Goal: Task Accomplishment & Management: Complete application form

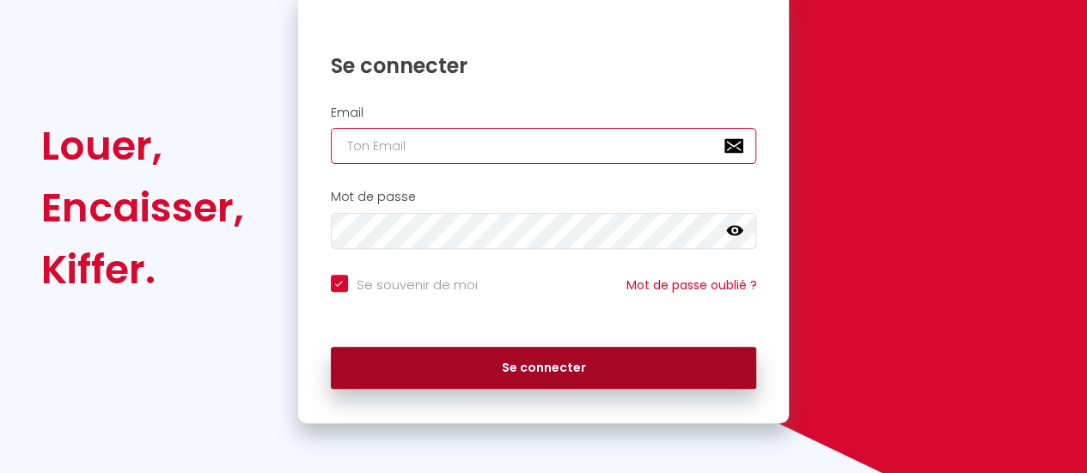
type input "[EMAIL_ADDRESS][DOMAIN_NAME]"
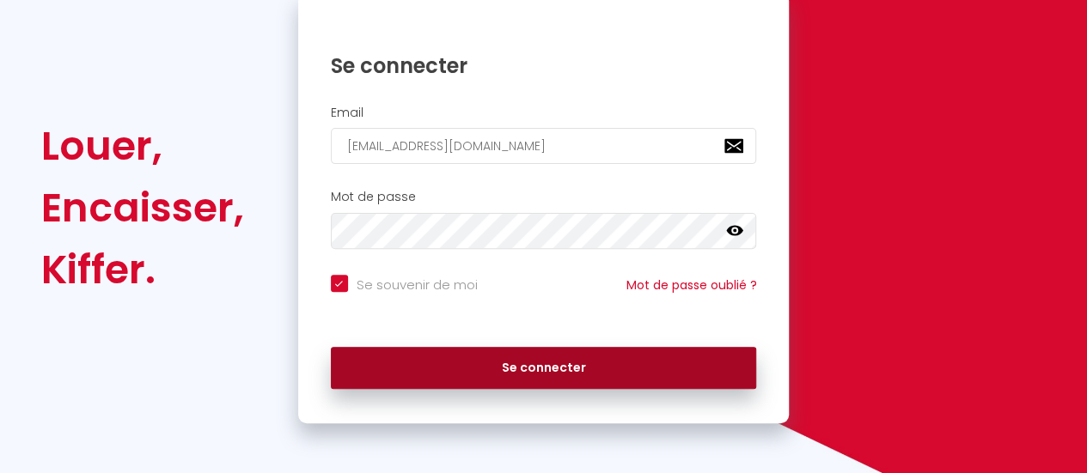
click at [470, 378] on button "Se connecter" at bounding box center [544, 368] width 426 height 43
checkbox input "true"
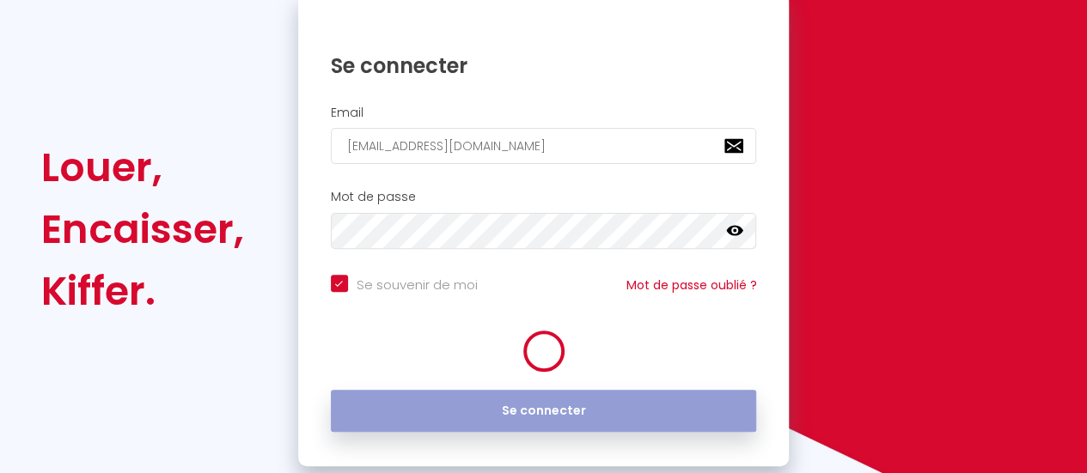
scroll to position [214, 0]
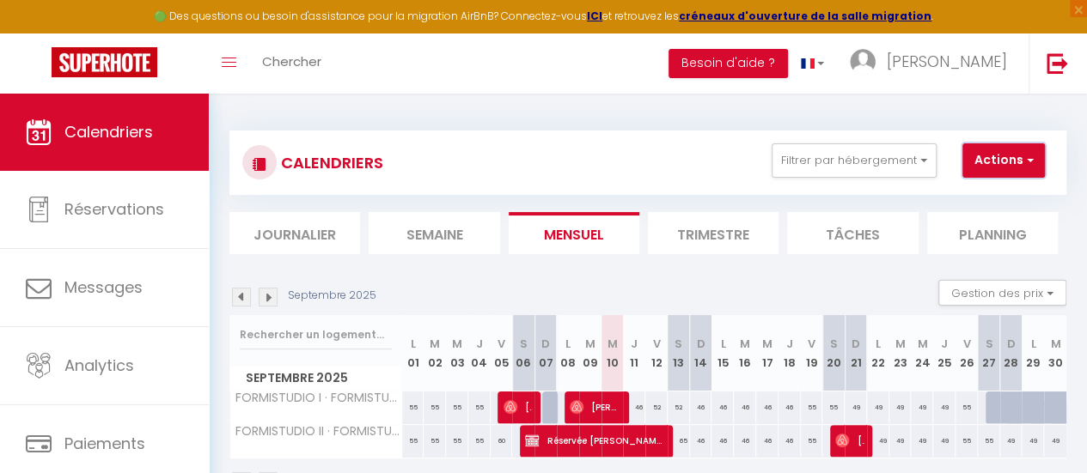
click at [1005, 161] on button "Actions" at bounding box center [1003, 161] width 82 height 34
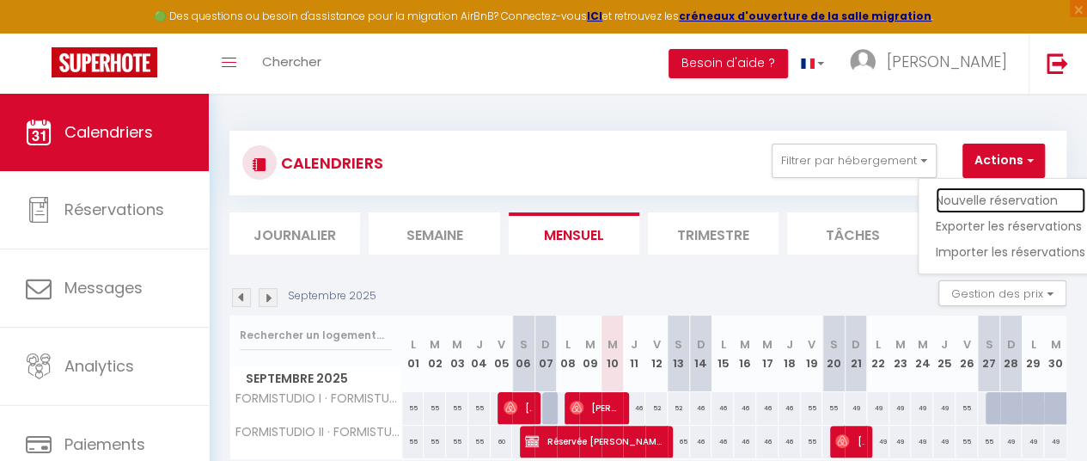
click at [981, 200] on link "Nouvelle réservation" at bounding box center [1011, 200] width 150 height 26
select select
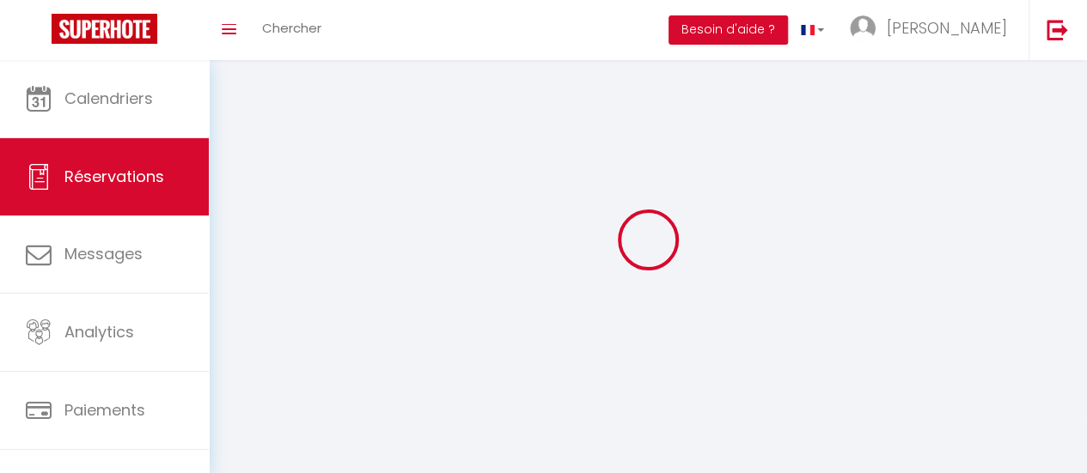
select select
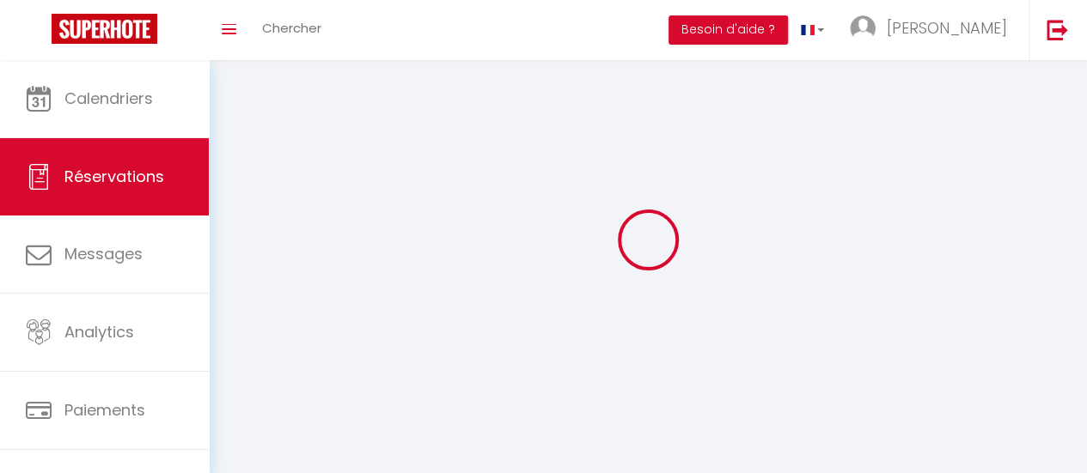
select select
checkbox input "false"
select select
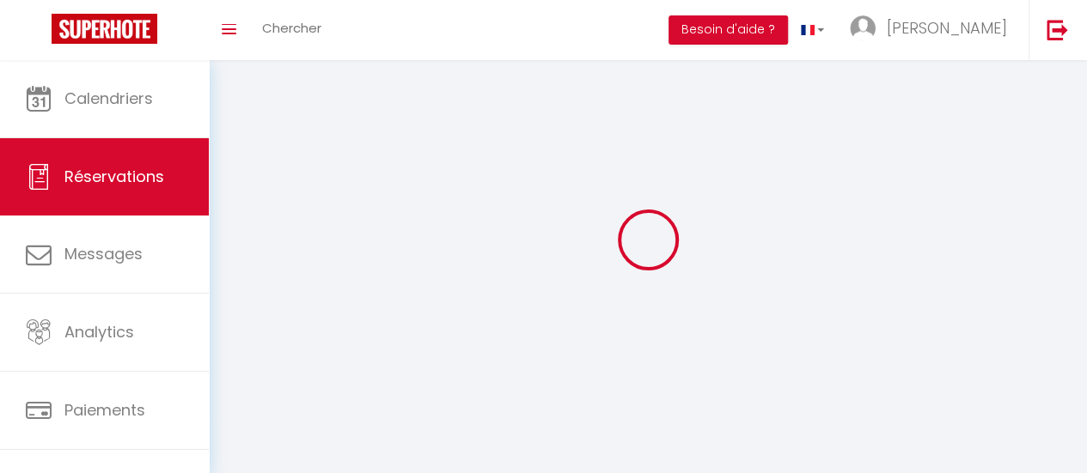
select select
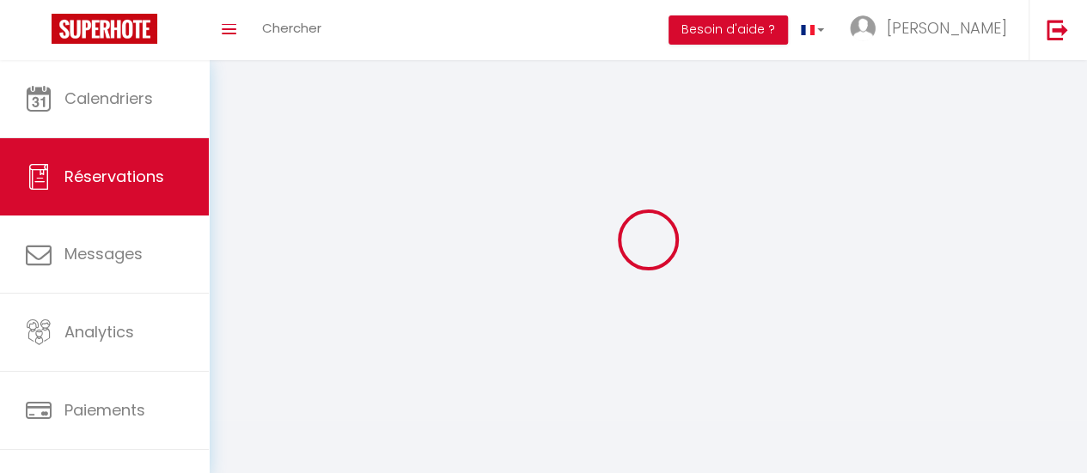
checkbox input "false"
select select
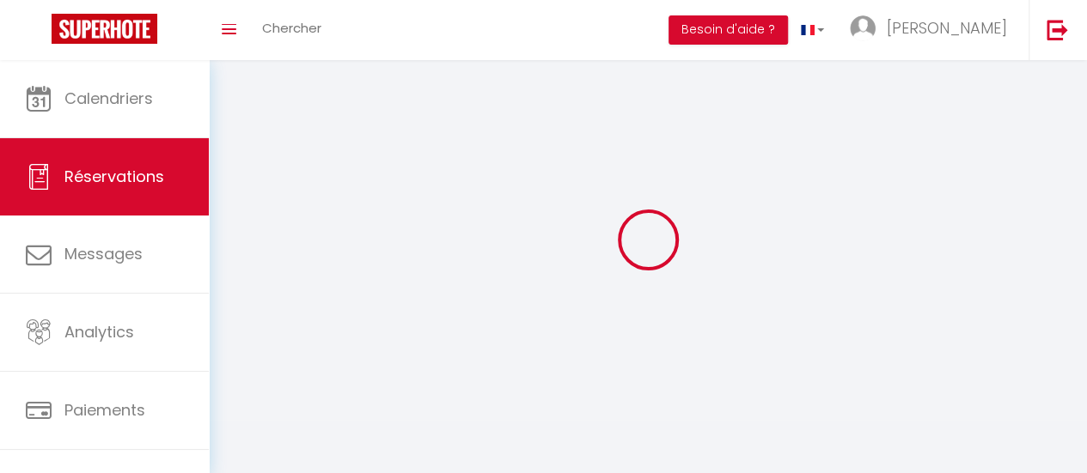
select select
checkbox input "false"
select select
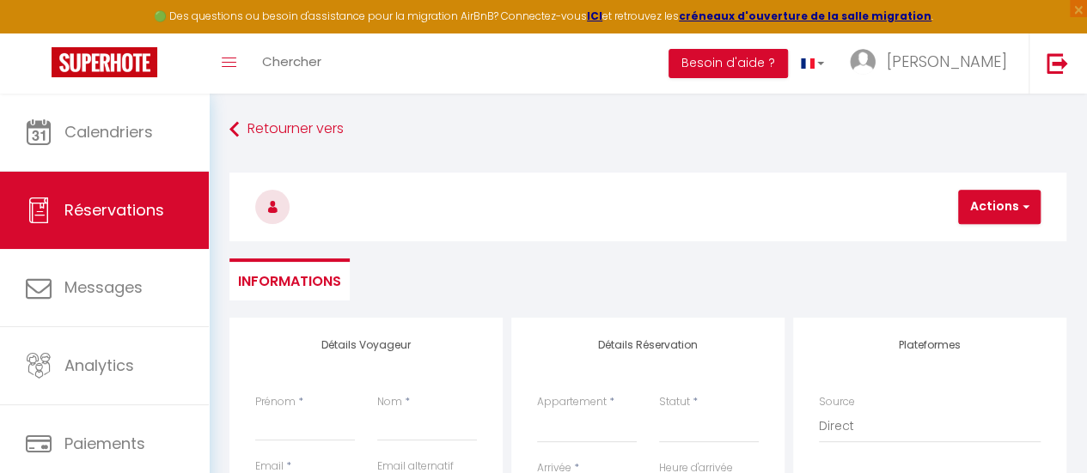
select select
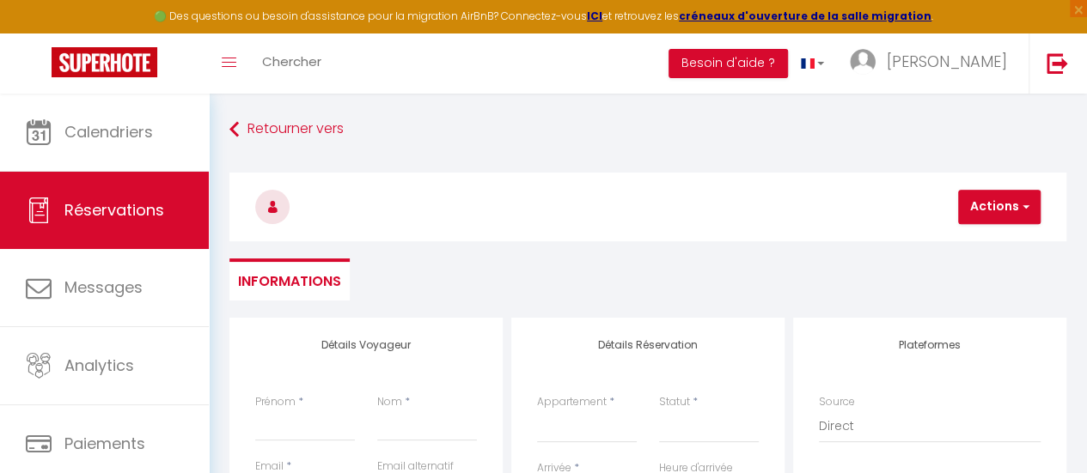
checkbox input "false"
select select
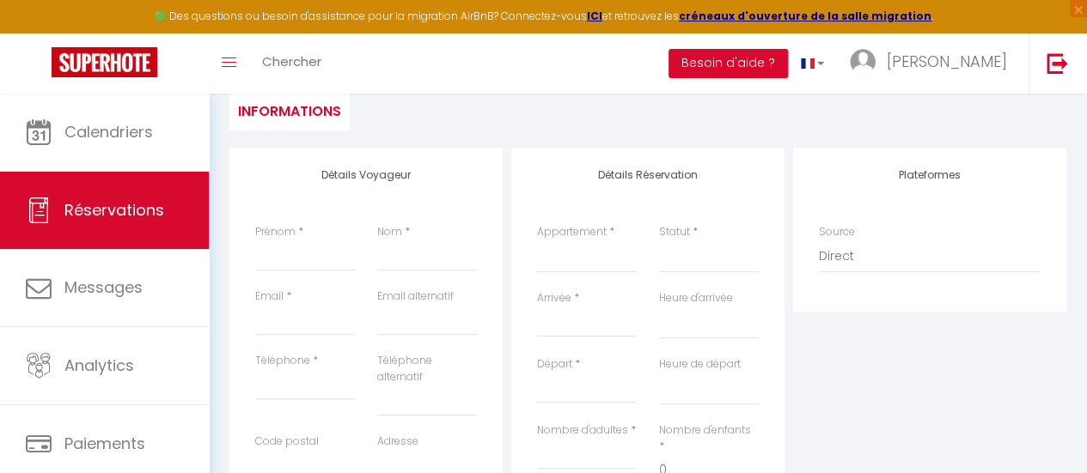
scroll to position [172, 0]
click at [287, 257] on input "Prénom" at bounding box center [305, 254] width 100 height 31
type input "O"
select select
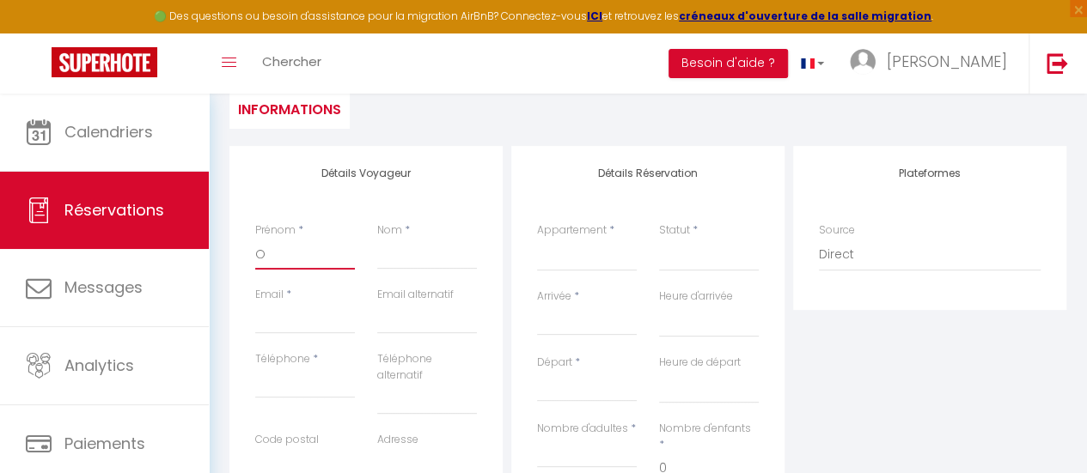
select select
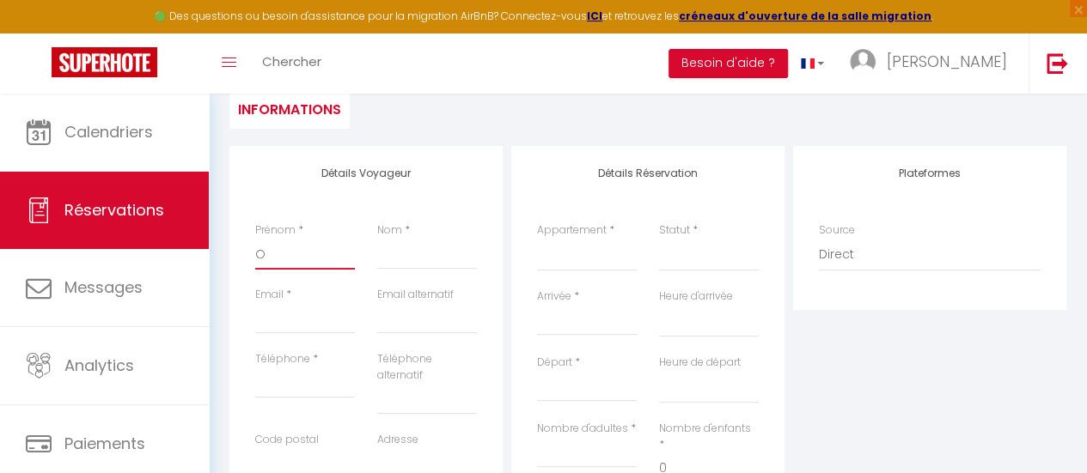
checkbox input "false"
type input "Od"
select select
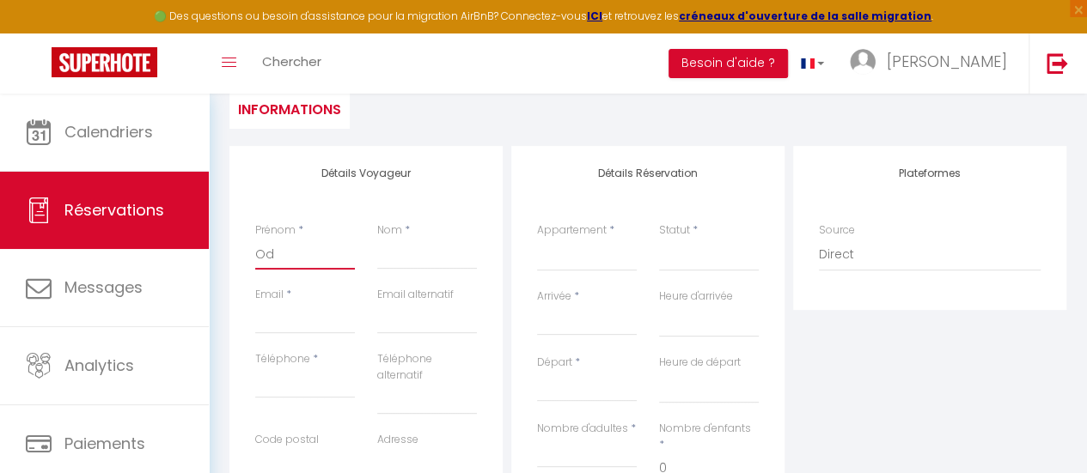
select select
checkbox input "false"
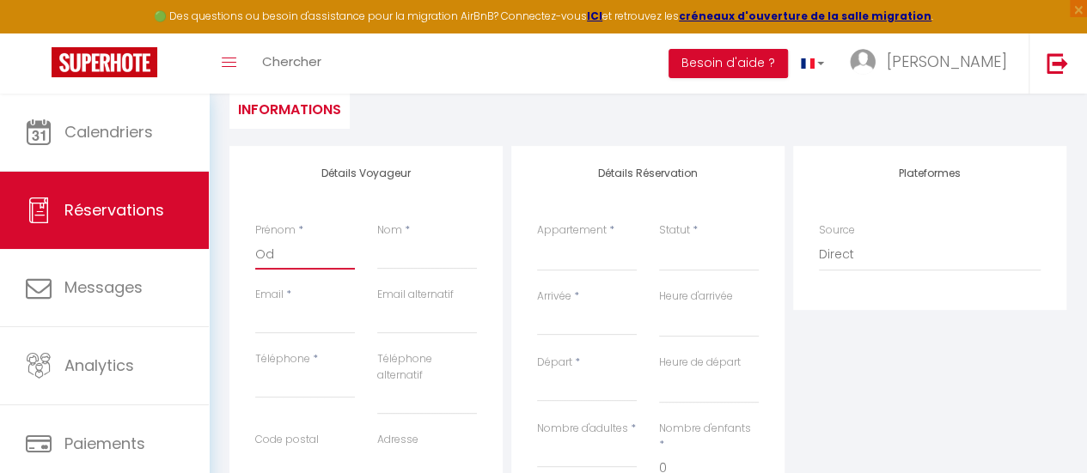
type input "Odi"
select select
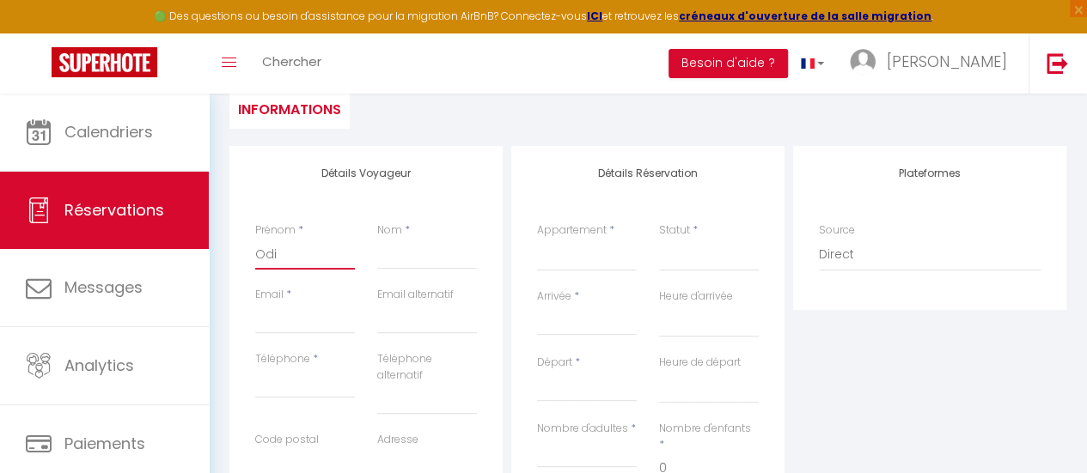
select select
checkbox input "false"
type input "Odil"
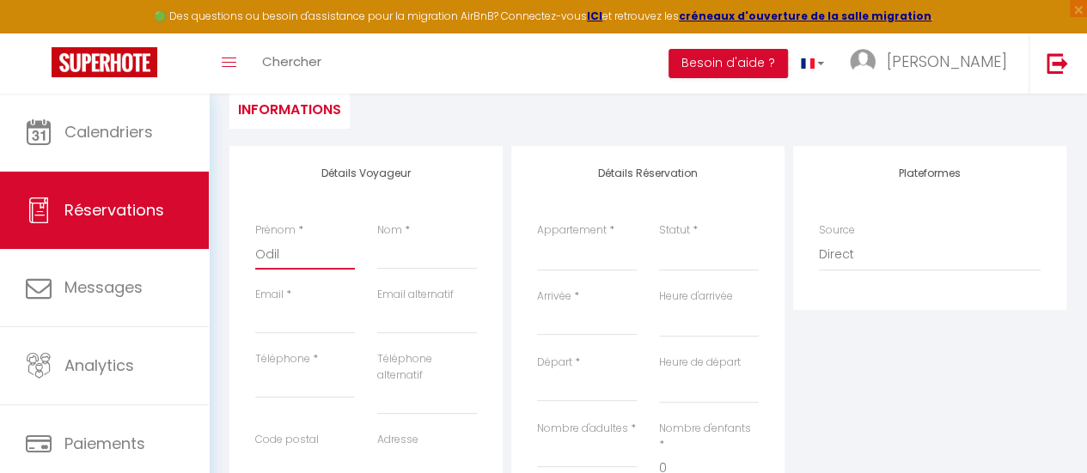
select select
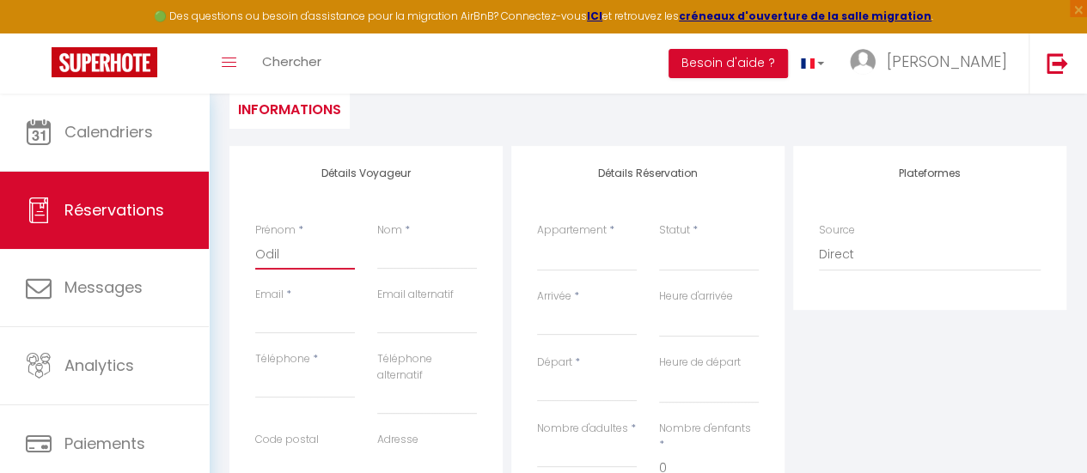
select select
checkbox input "false"
type input "Odile"
select select
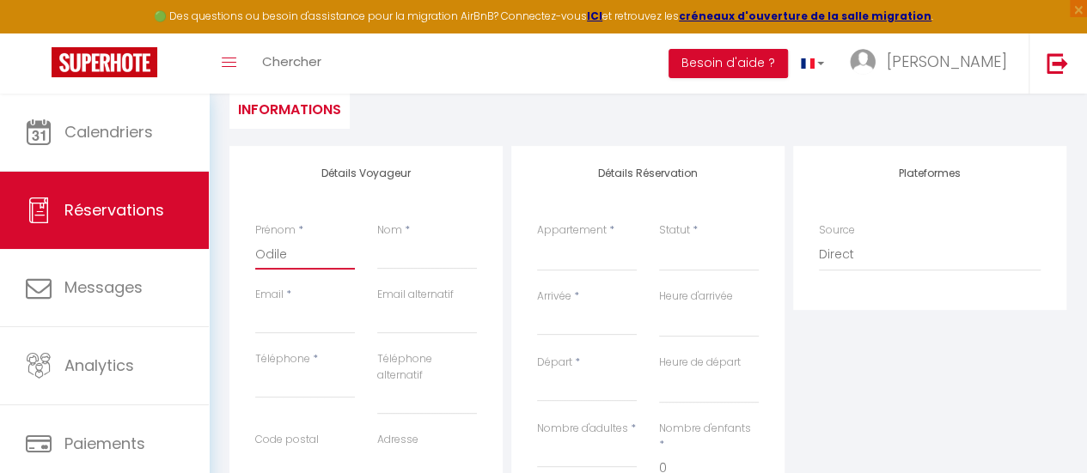
select select
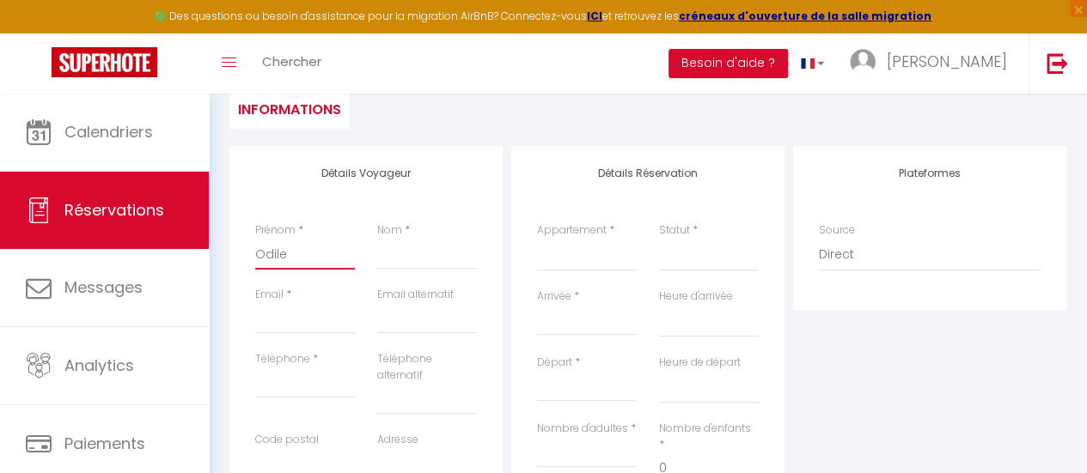
select select
checkbox input "false"
type input "Odile"
type input "T"
select select
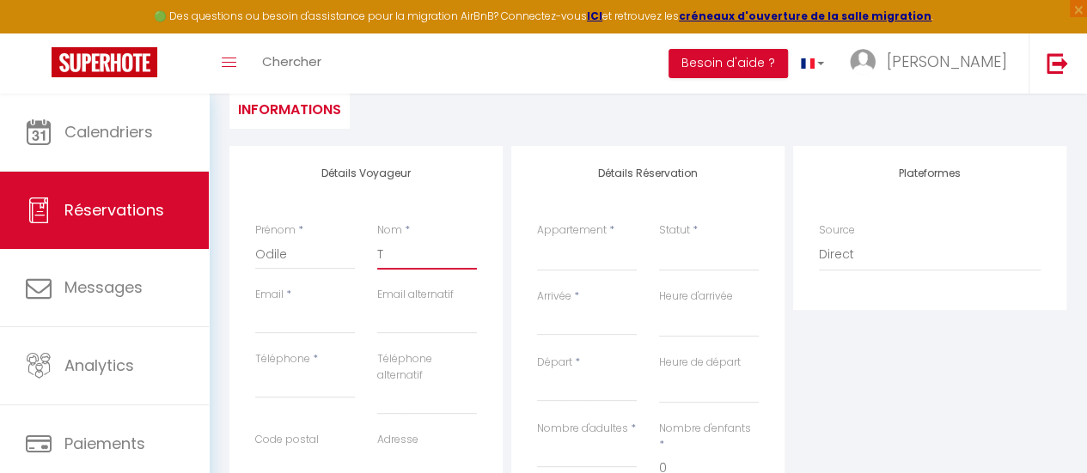
select select
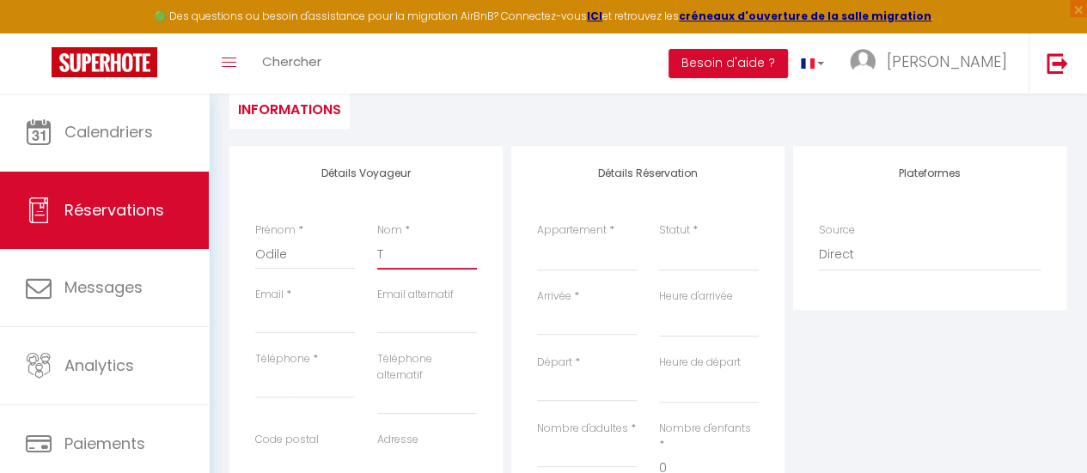
select select
checkbox input "false"
type input "TO"
select select
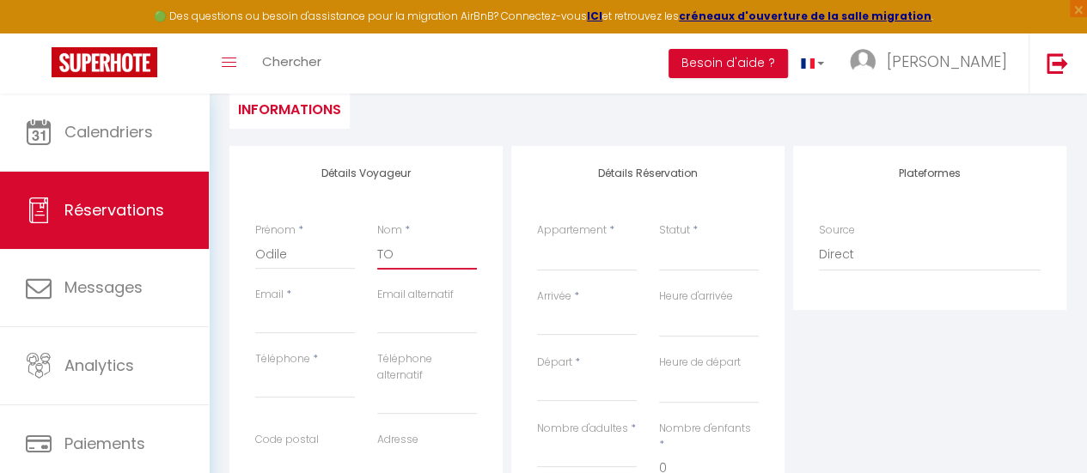
select select
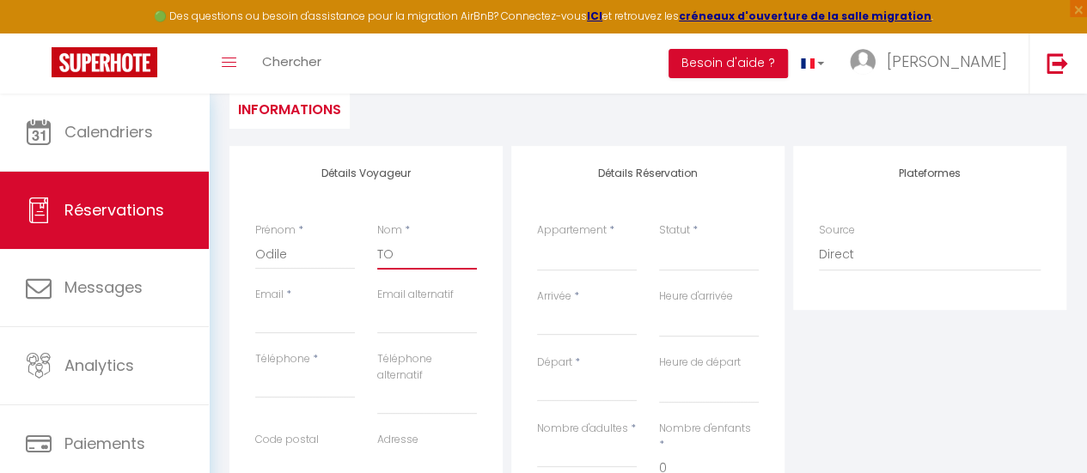
checkbox input "false"
type input "TOU"
select select
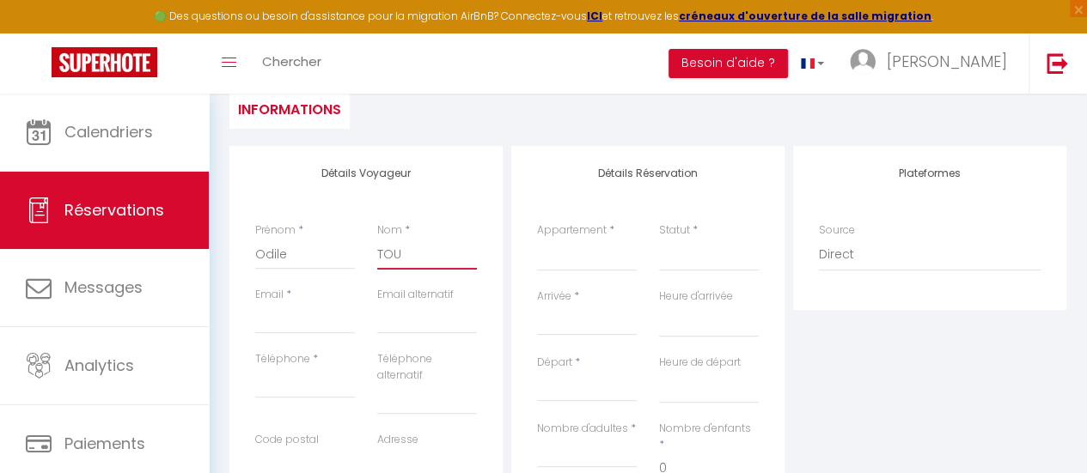
select select
checkbox input "false"
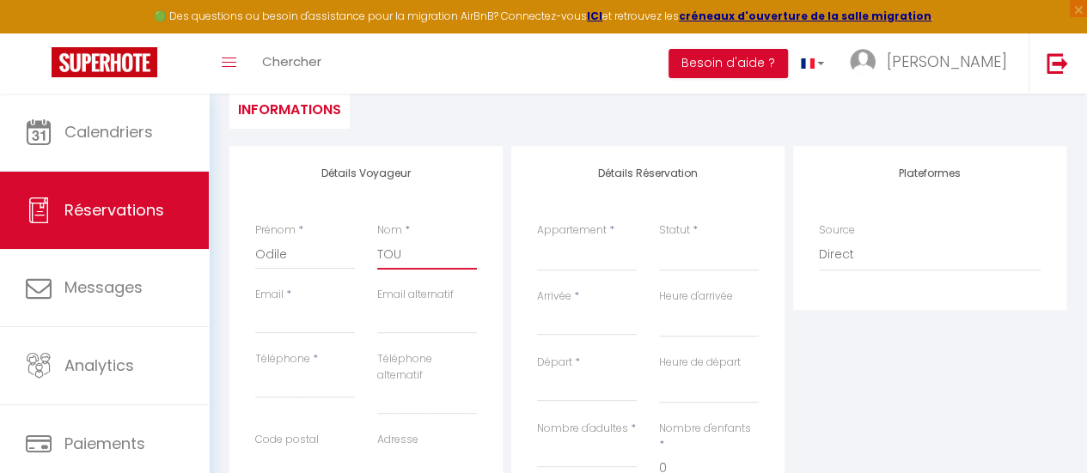
type input "TOUS"
select select
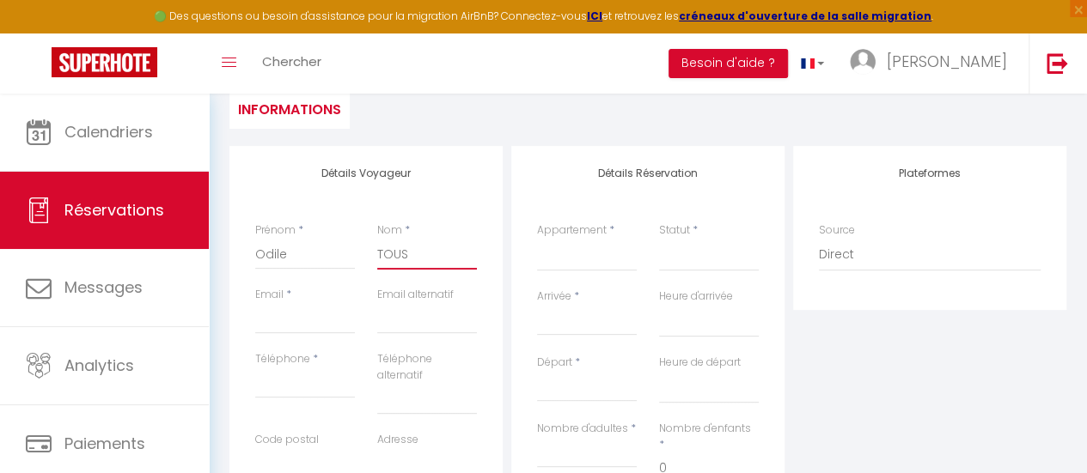
select select
checkbox input "false"
type input "TOUSS"
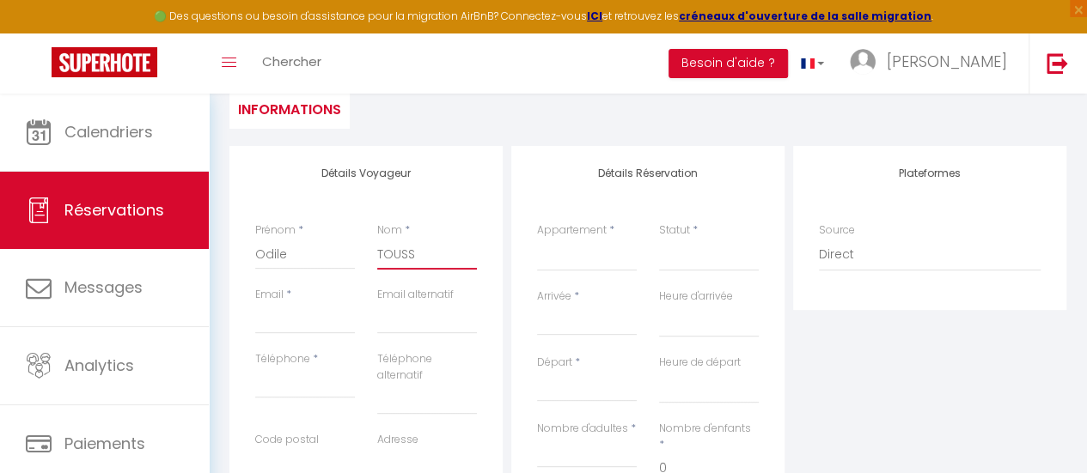
select select
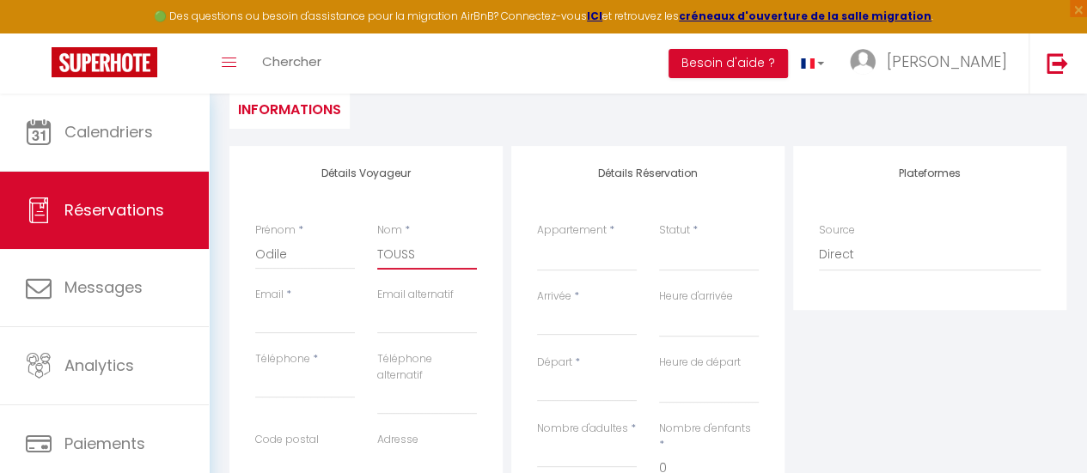
select select
checkbox input "false"
type input "TOUSSA"
select select
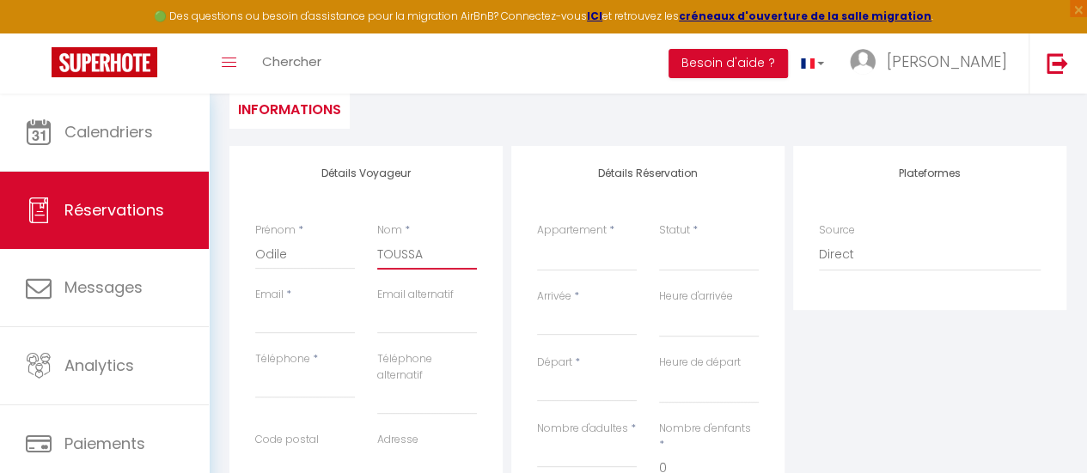
select select
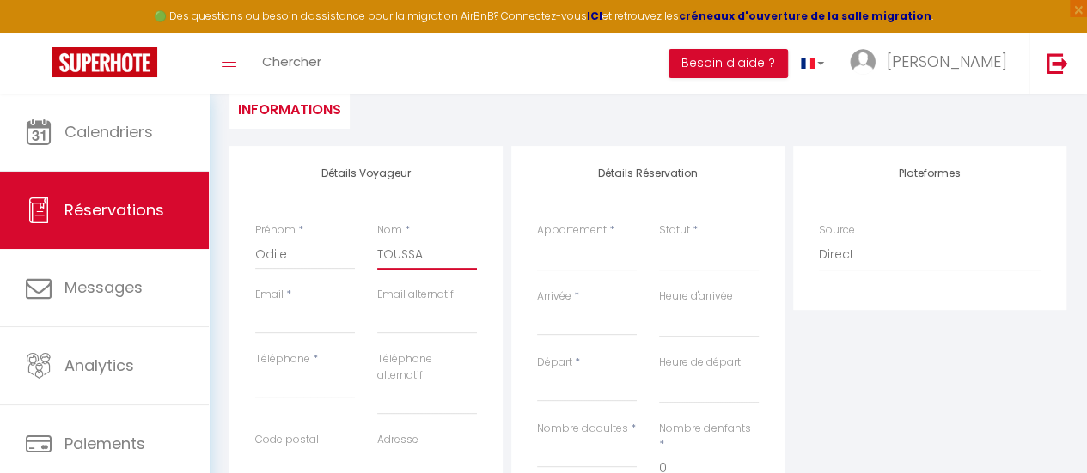
select select
checkbox input "false"
type input "TOUSSAI"
select select
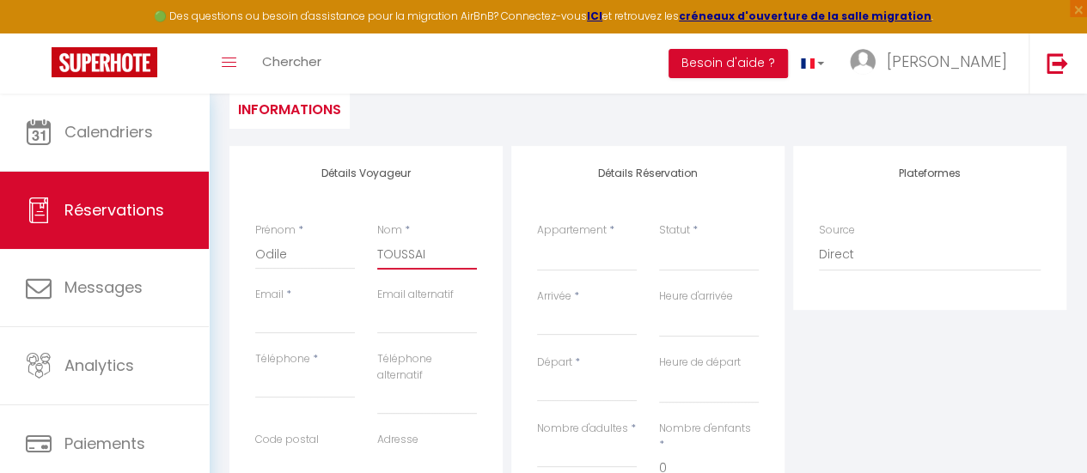
select select
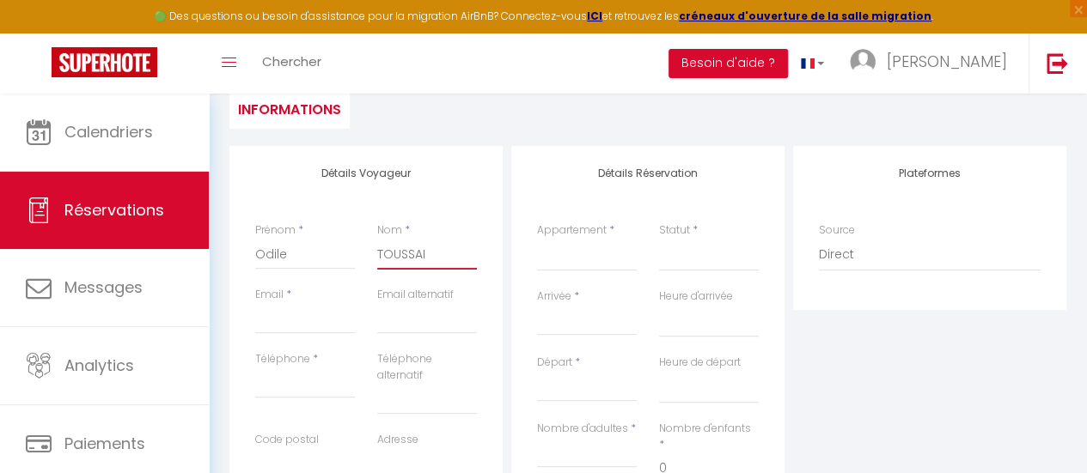
checkbox input "false"
type input "TOUSSAIN"
select select
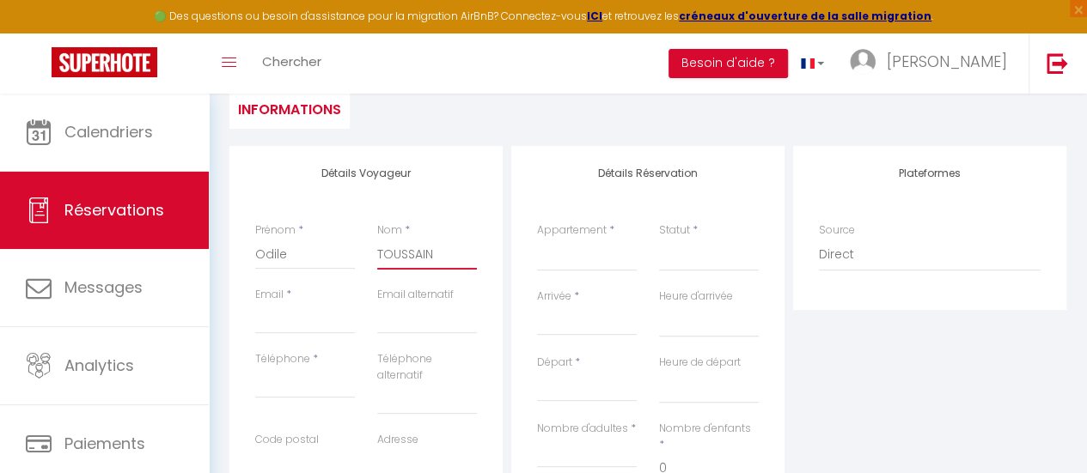
select select
checkbox input "false"
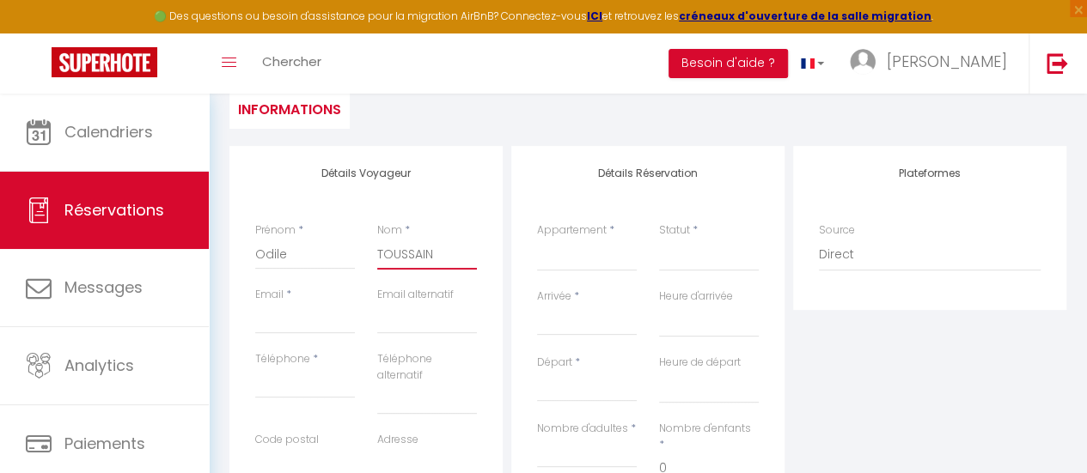
type input "[DATE]"
select select
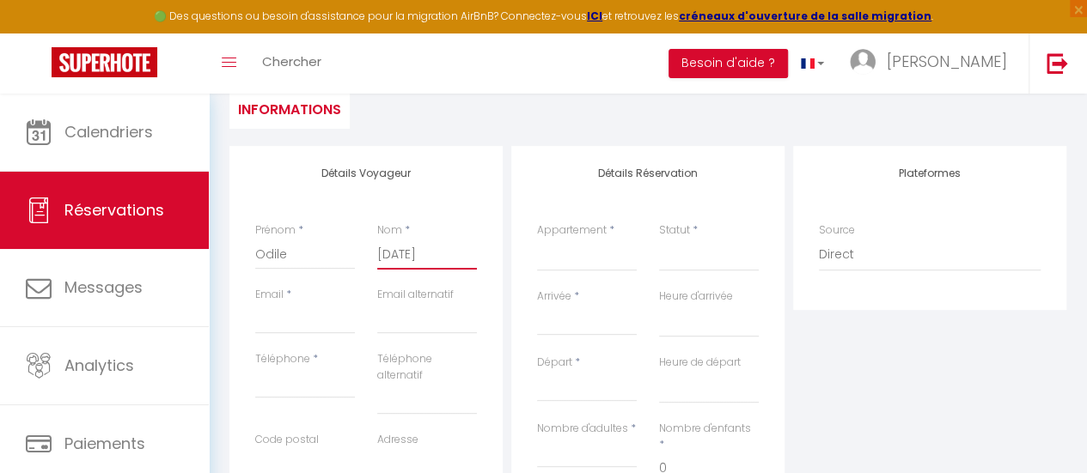
select select
checkbox input "false"
type input "[DATE]"
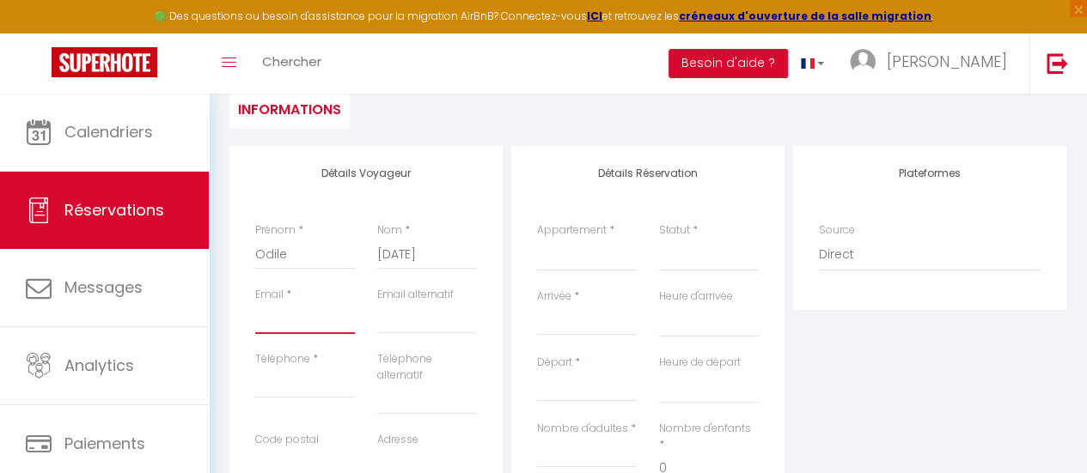
click at [302, 319] on input "Email client" at bounding box center [305, 318] width 100 height 31
paste input "[EMAIL_ADDRESS][DATE][DOMAIN_NAME]"
type input "[EMAIL_ADDRESS][DATE][DOMAIN_NAME]"
select select
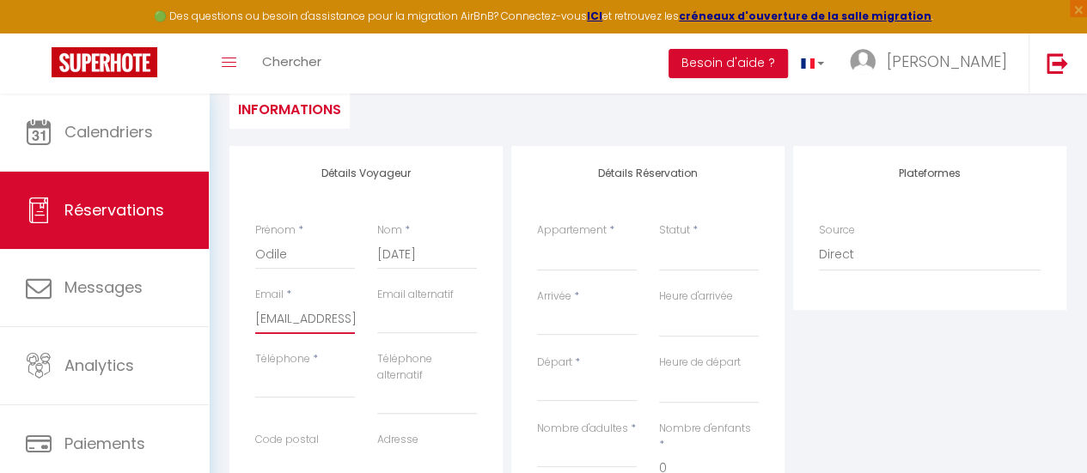
select select
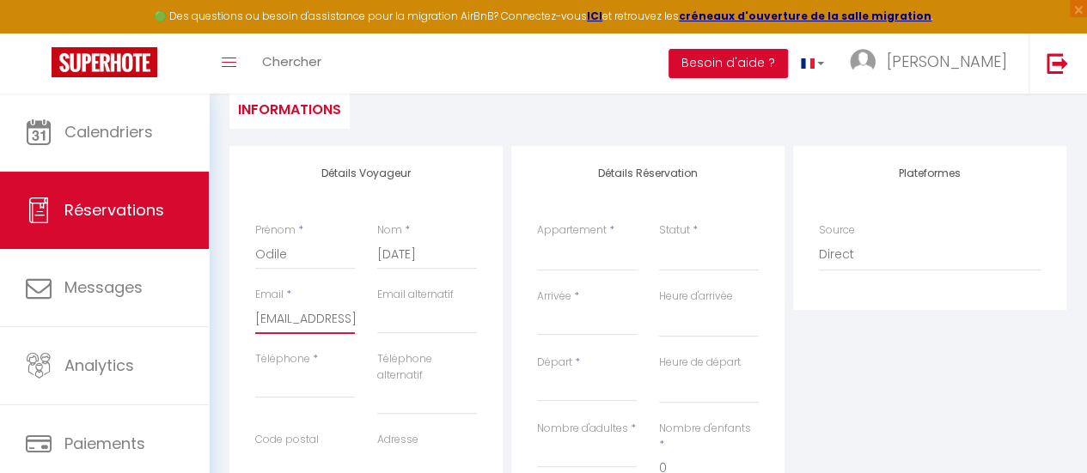
checkbox input "false"
type input "[EMAIL_ADDRESS][DATE][DOMAIN_NAME]"
click at [315, 372] on input "Téléphone" at bounding box center [305, 383] width 100 height 31
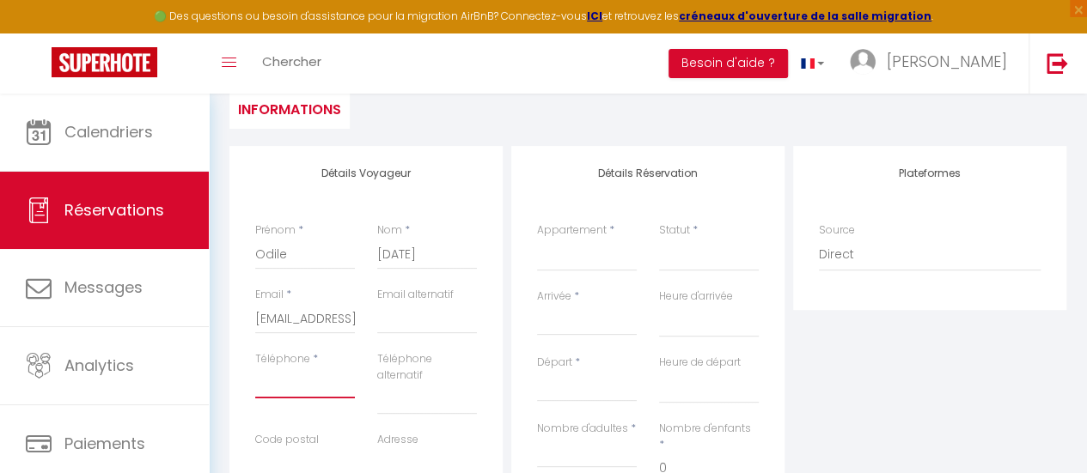
type input "0"
select select
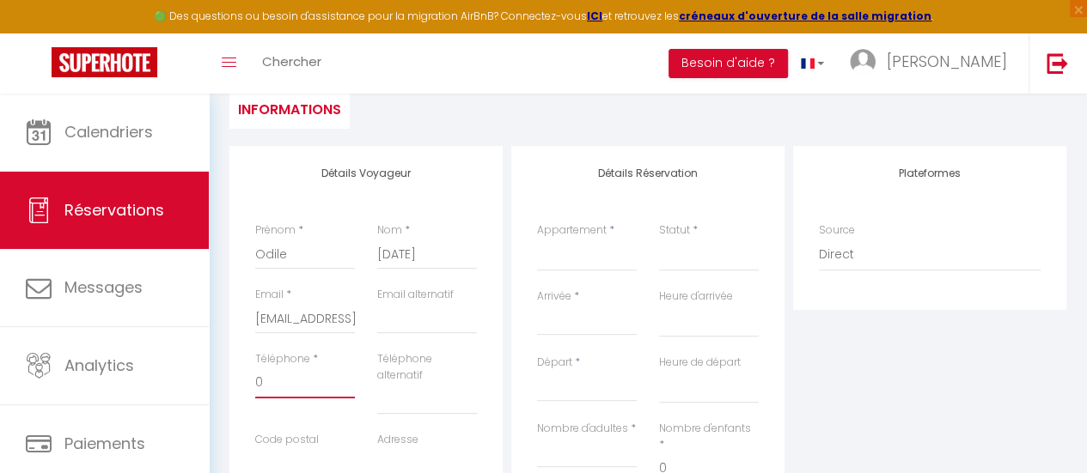
select select
checkbox input "false"
type input "06"
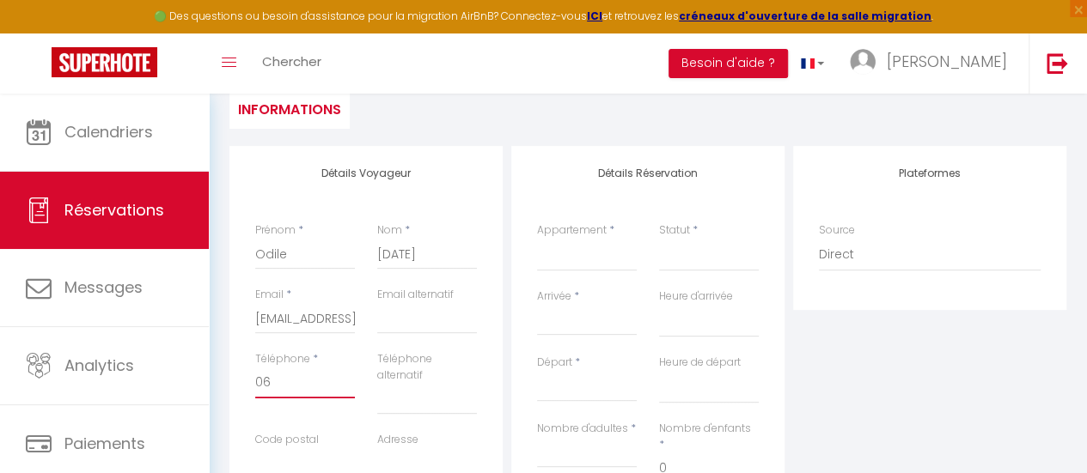
select select
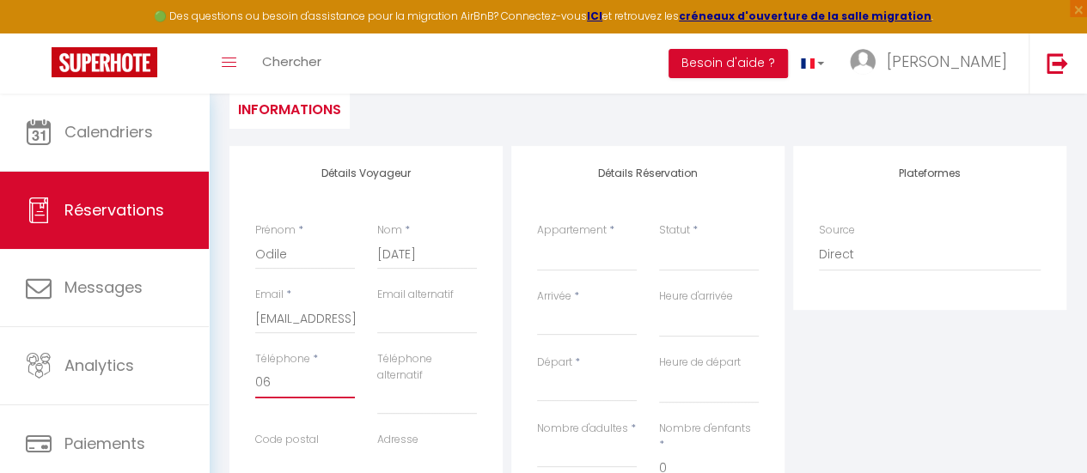
select select
checkbox input "false"
type input "064"
select select
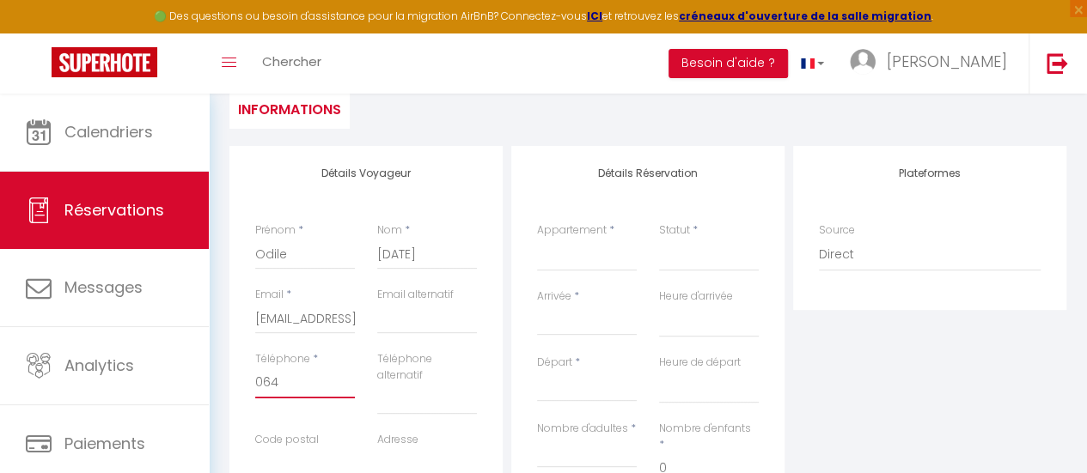
select select
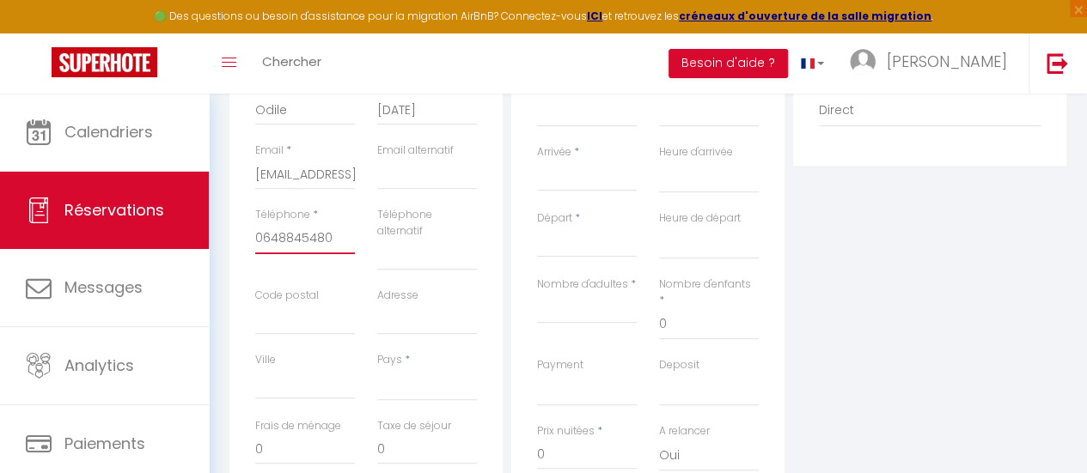
scroll to position [344, 0]
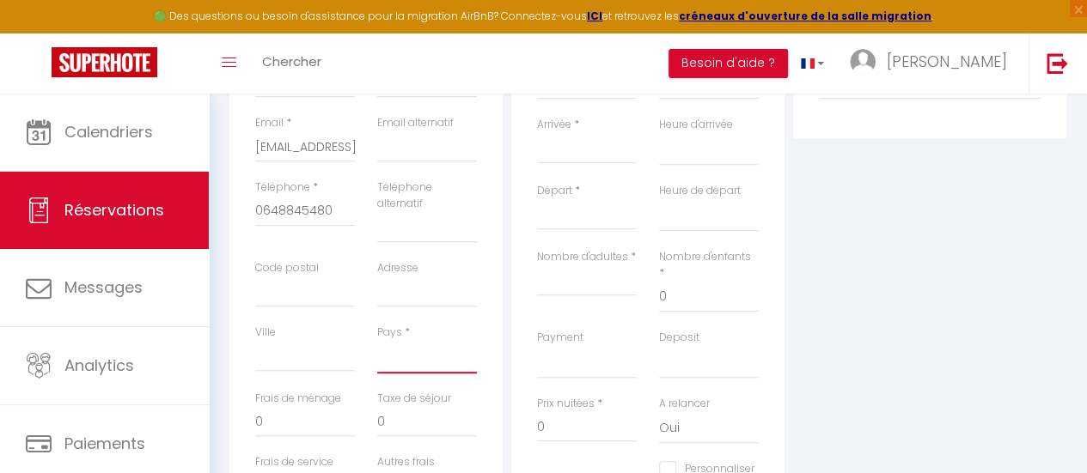
click at [423, 357] on select "[GEOGRAPHIC_DATA] [GEOGRAPHIC_DATA] [GEOGRAPHIC_DATA] [GEOGRAPHIC_DATA] [GEOGRA…" at bounding box center [427, 357] width 100 height 33
click at [377, 341] on select "[GEOGRAPHIC_DATA] [GEOGRAPHIC_DATA] [GEOGRAPHIC_DATA] [GEOGRAPHIC_DATA] [GEOGRA…" at bounding box center [427, 357] width 100 height 33
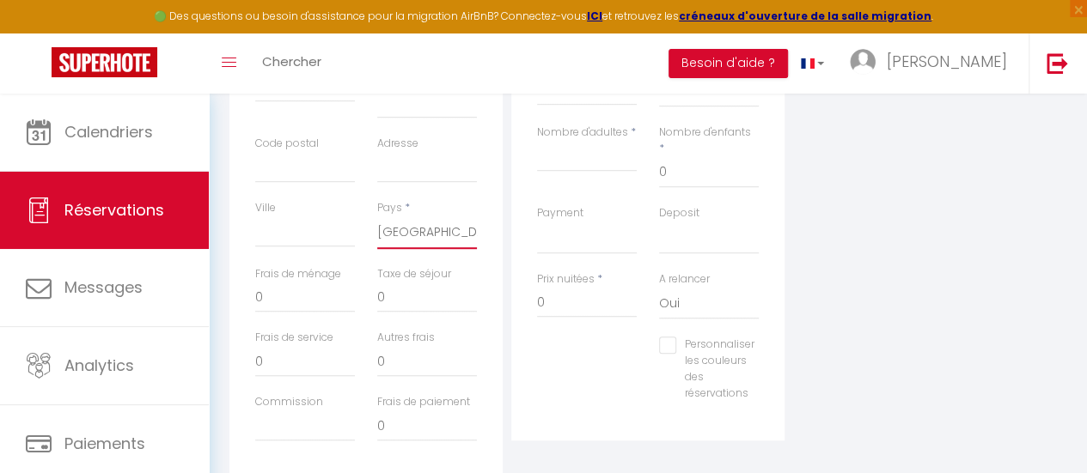
scroll to position [430, 0]
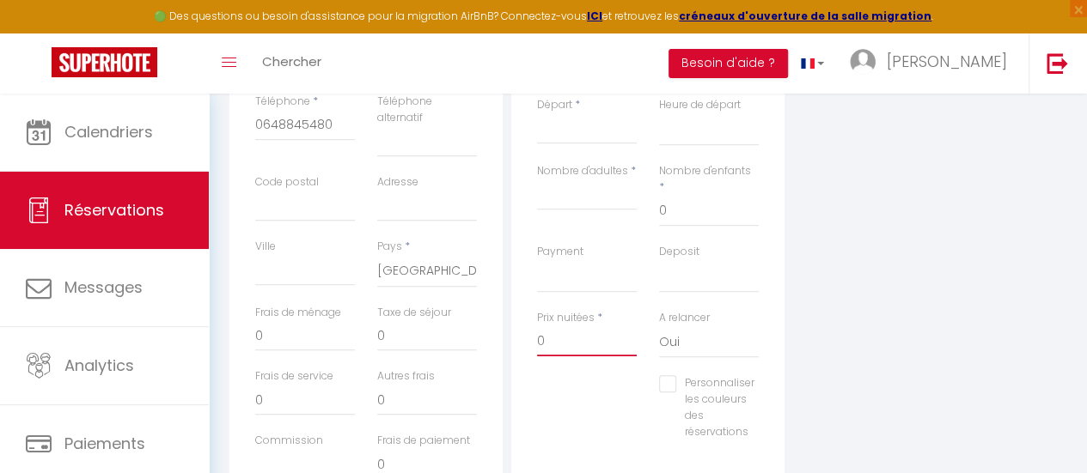
drag, startPoint x: 553, startPoint y: 331, endPoint x: 526, endPoint y: 331, distance: 26.6
click at [526, 331] on div "Prix nuitées * 0" at bounding box center [587, 343] width 122 height 66
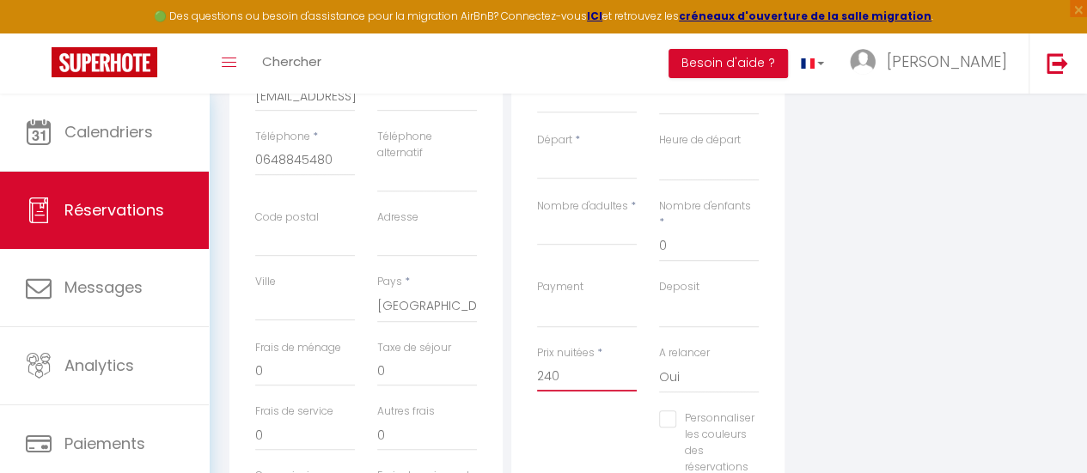
scroll to position [344, 0]
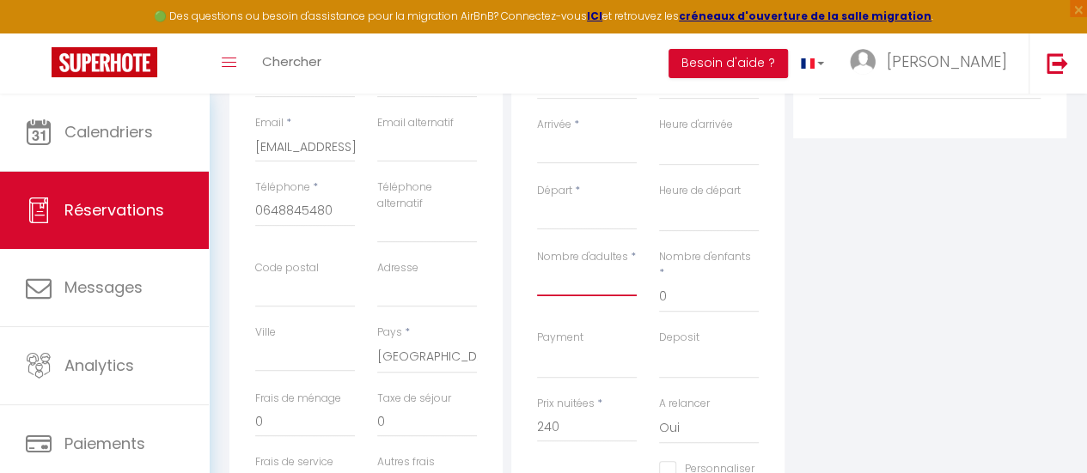
click at [581, 279] on input "Nombre d'adultes" at bounding box center [587, 281] width 100 height 31
click at [705, 282] on input "0" at bounding box center [709, 297] width 100 height 31
drag, startPoint x: 705, startPoint y: 278, endPoint x: 621, endPoint y: 263, distance: 84.6
click at [627, 266] on div "Nombre d'adultes * 2 Nombre d'enfants * 0" at bounding box center [648, 289] width 244 height 81
click at [544, 149] on input "Arrivée" at bounding box center [587, 150] width 100 height 22
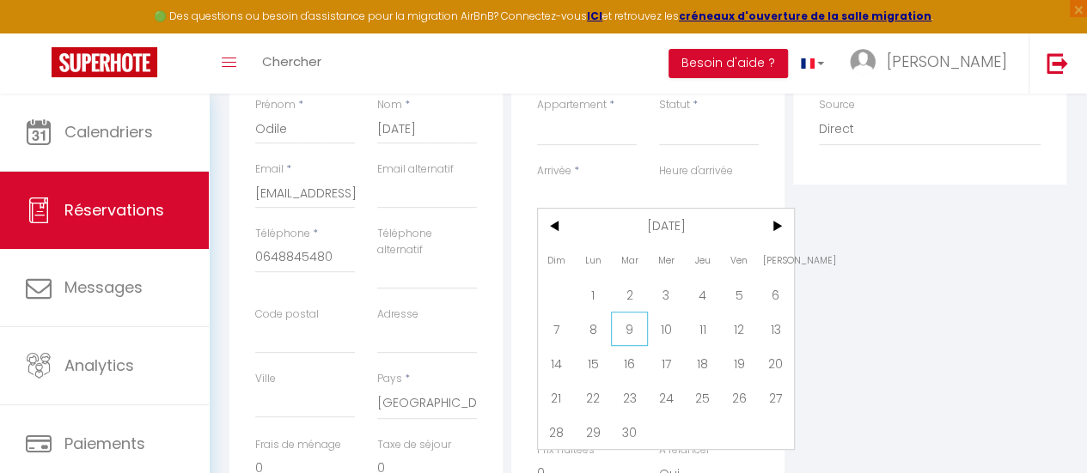
scroll to position [258, 0]
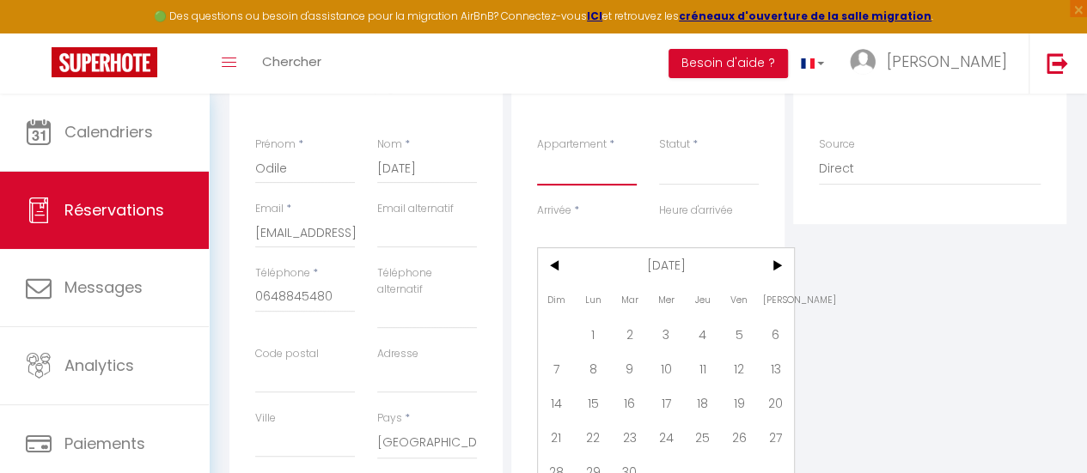
click at [574, 170] on select "FORMISTUDIO I · FORMISTUDIO I - PISCINE CHAUFFEE, PARKING ET WIFI FORMISTUDIO I…" at bounding box center [587, 169] width 100 height 33
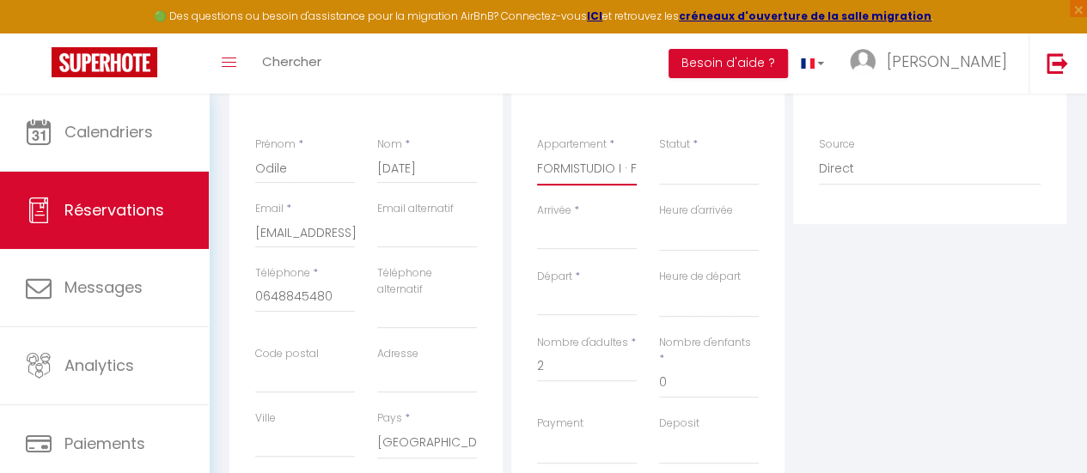
click at [537, 153] on select "FORMISTUDIO I · FORMISTUDIO I - PISCINE CHAUFFEE, PARKING ET WIFI FORMISTUDIO I…" at bounding box center [587, 169] width 100 height 33
click at [682, 188] on div "Statut * Confirmé Non Confirmé Annulé Annulé par le voyageur No Show Request" at bounding box center [709, 170] width 122 height 66
click at [682, 180] on select "Confirmé Non Confirmé [PERSON_NAME] par le voyageur No Show Request" at bounding box center [709, 169] width 100 height 33
click at [681, 169] on select "Confirmé Non Confirmé [PERSON_NAME] par le voyageur No Show Request" at bounding box center [709, 169] width 100 height 33
click at [673, 168] on select "Confirmé Non Confirmé [PERSON_NAME] par le voyageur No Show Request" at bounding box center [709, 169] width 100 height 33
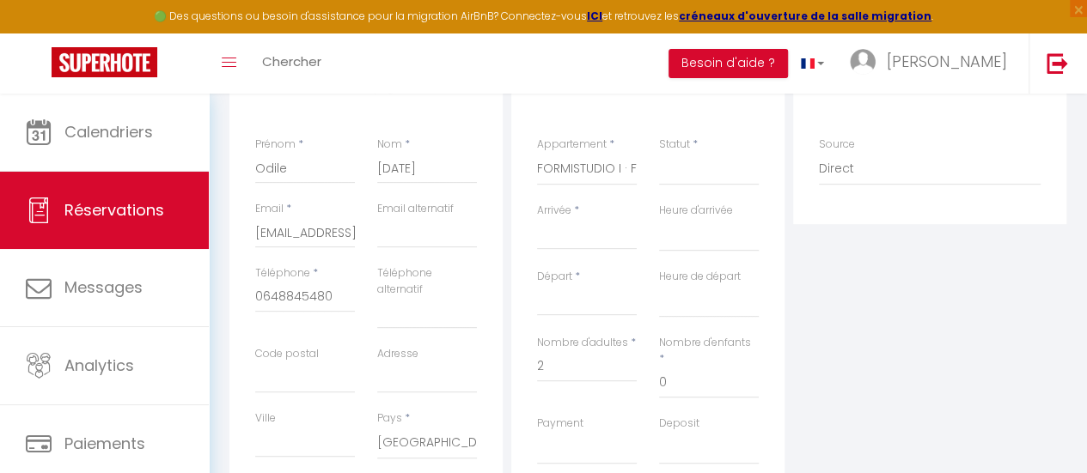
click at [566, 217] on label "Arrivée" at bounding box center [554, 211] width 34 height 16
click at [566, 225] on input "Arrivée" at bounding box center [587, 236] width 100 height 22
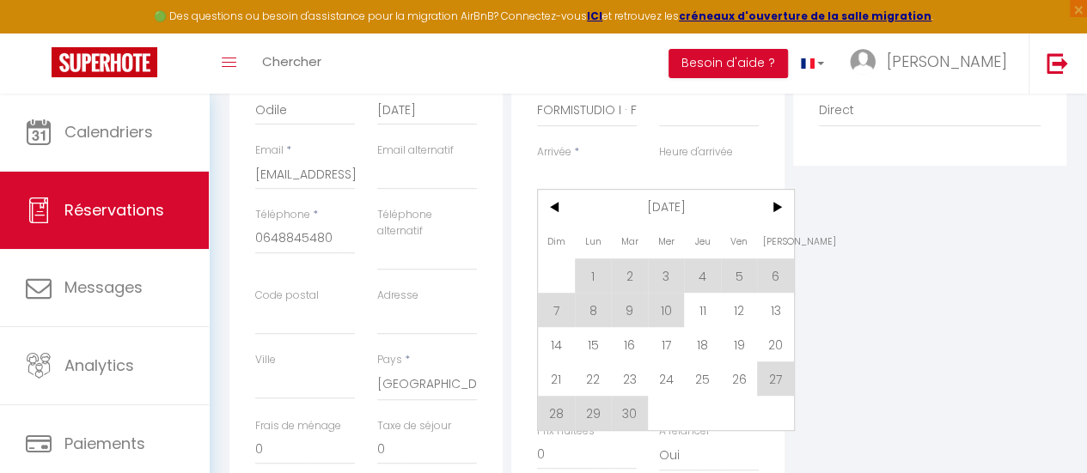
scroll to position [344, 0]
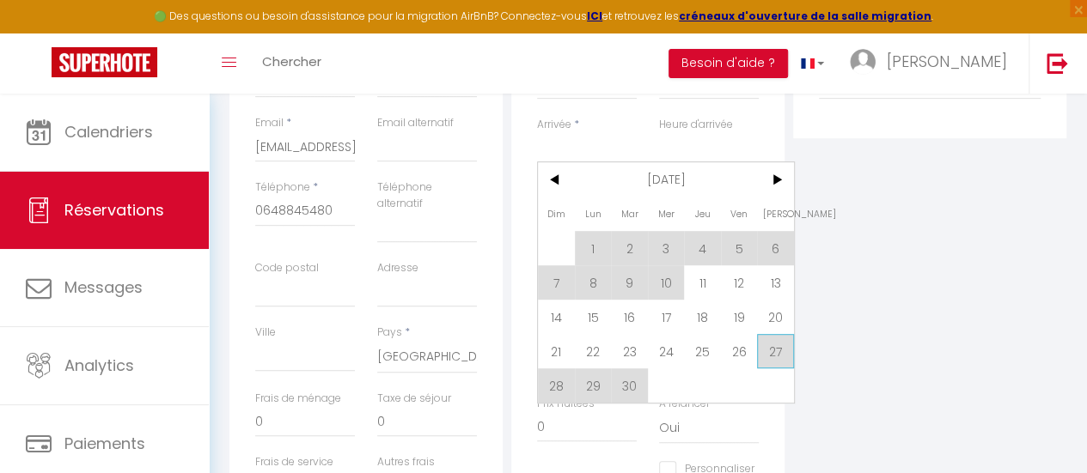
click at [764, 346] on span "27" at bounding box center [775, 351] width 37 height 34
click at [781, 343] on div "Détails Réservation Appartement * FORMISTUDIO I · FORMISTUDIO I - PISCINE CHAUF…" at bounding box center [647, 269] width 273 height 591
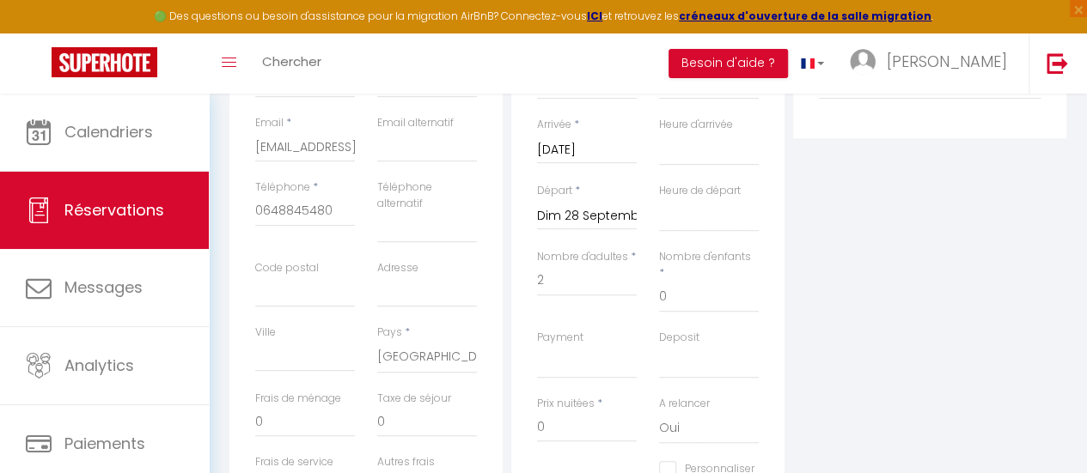
click at [617, 221] on input "Dim 28 Septembre 2025" at bounding box center [587, 216] width 100 height 22
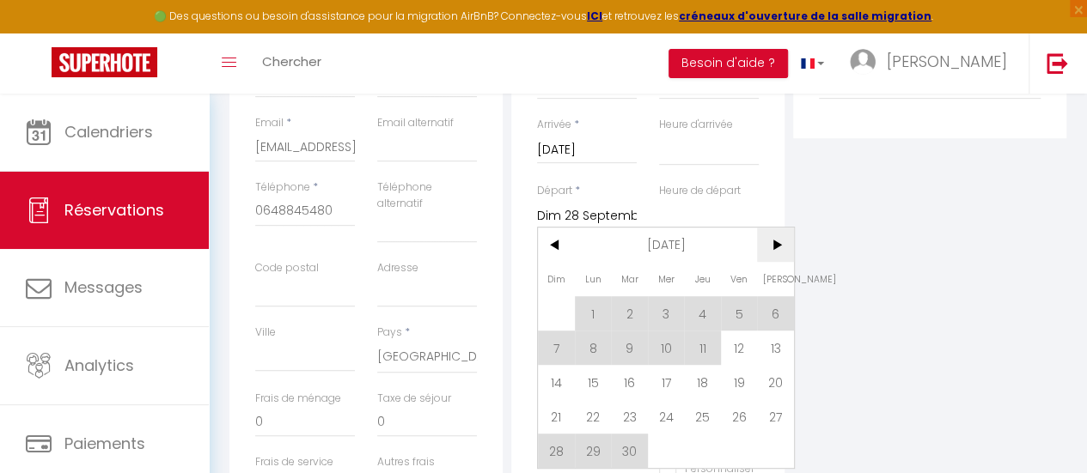
click at [774, 246] on span ">" at bounding box center [775, 245] width 37 height 34
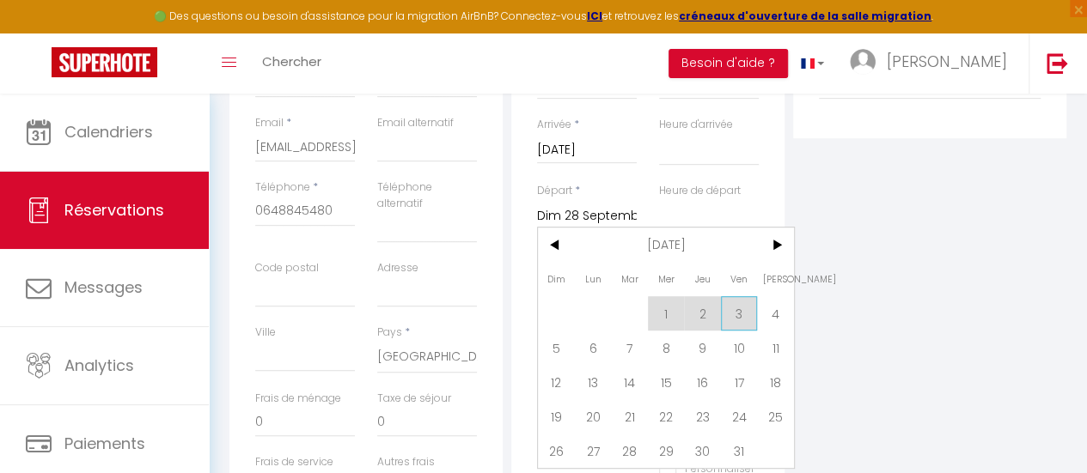
click at [744, 308] on span "3" at bounding box center [739, 313] width 37 height 34
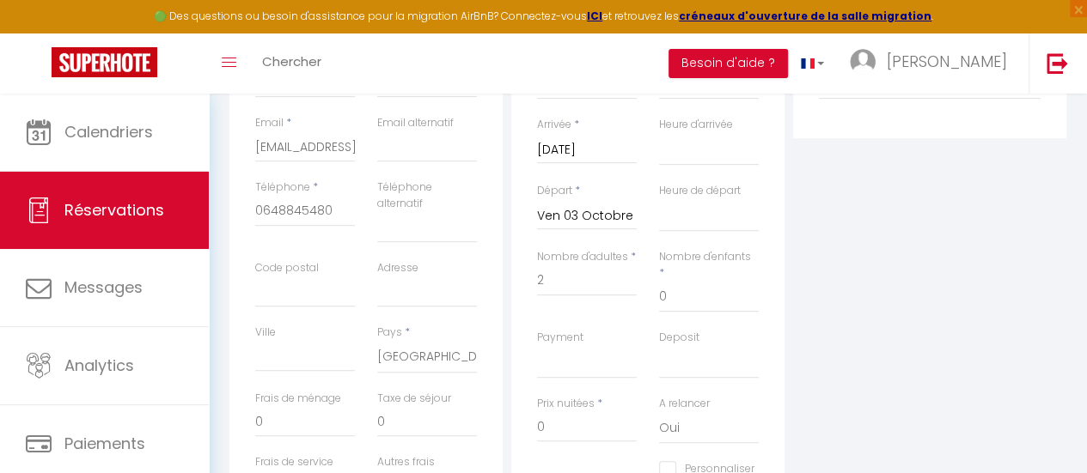
click at [744, 304] on div "Nombre d'enfants * 0" at bounding box center [709, 289] width 122 height 81
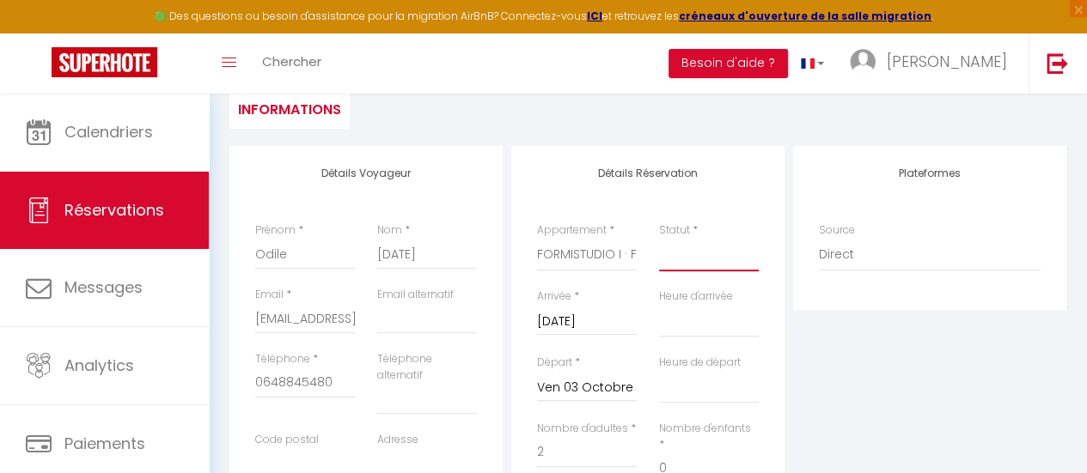
click at [689, 254] on select "Confirmé Non Confirmé [PERSON_NAME] par le voyageur No Show Request" at bounding box center [709, 255] width 100 height 33
click at [659, 239] on select "Confirmé Non Confirmé [PERSON_NAME] par le voyageur No Show Request" at bounding box center [709, 255] width 100 height 33
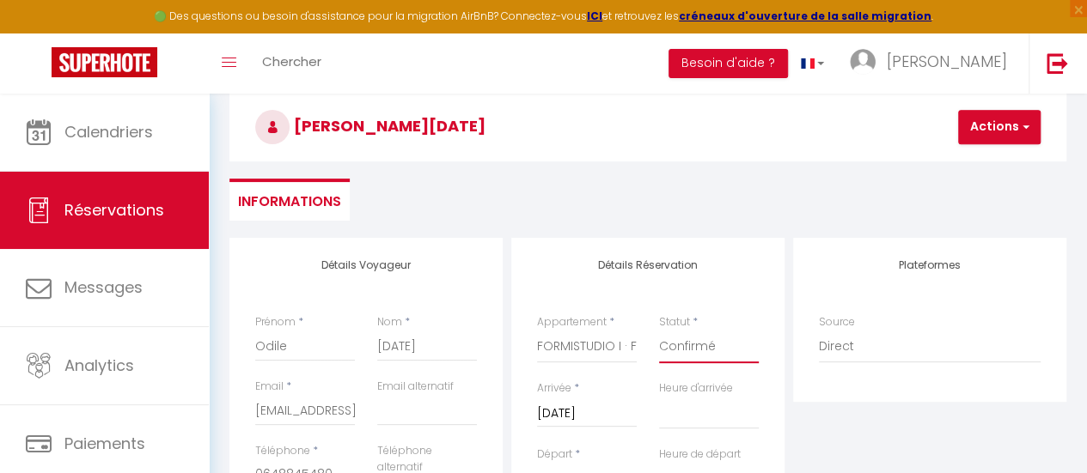
scroll to position [0, 0]
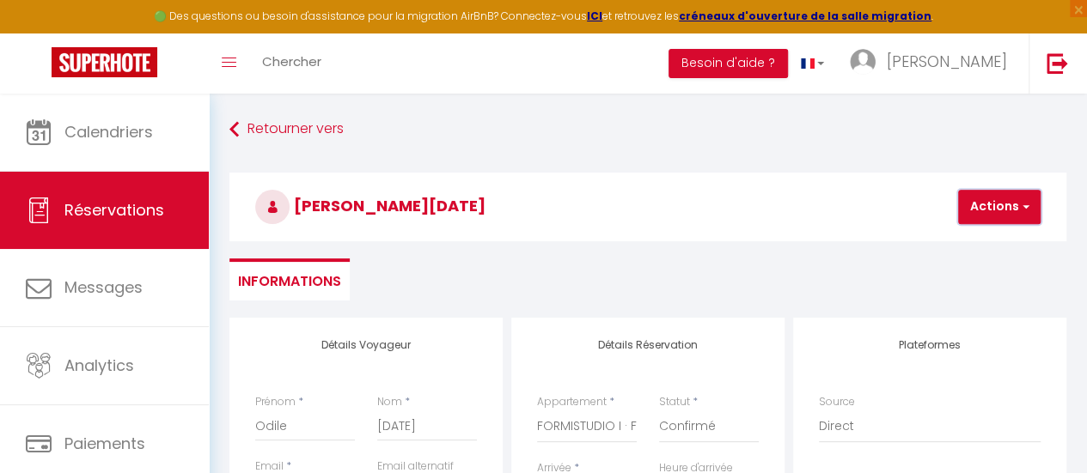
click at [962, 207] on button "Actions" at bounding box center [999, 207] width 82 height 34
click at [974, 247] on link "Enregistrer" at bounding box center [1014, 245] width 136 height 22
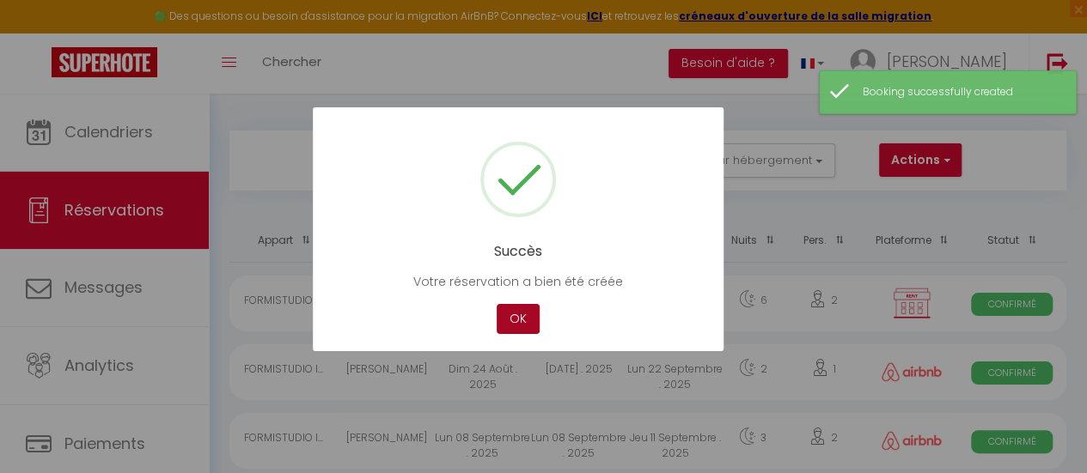
click at [507, 317] on button "OK" at bounding box center [518, 319] width 43 height 30
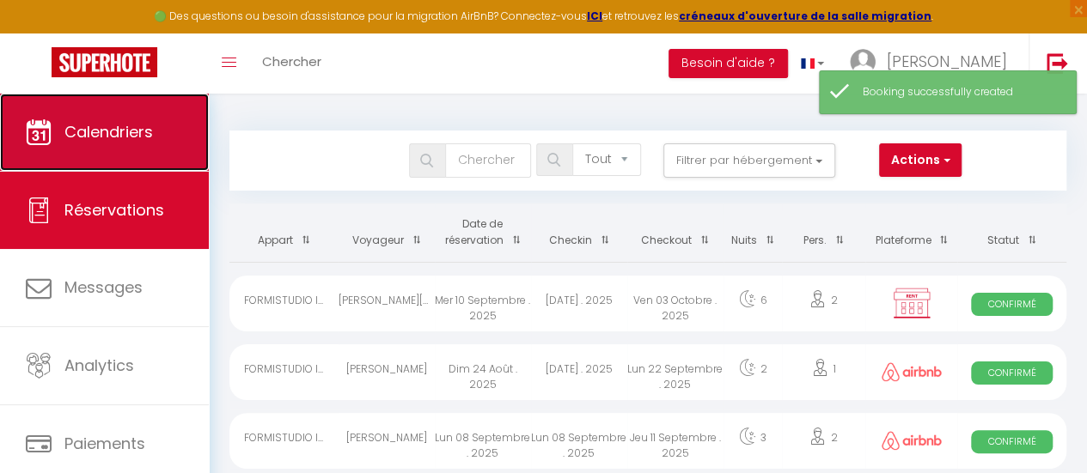
click at [108, 149] on link "Calendriers" at bounding box center [104, 132] width 209 height 77
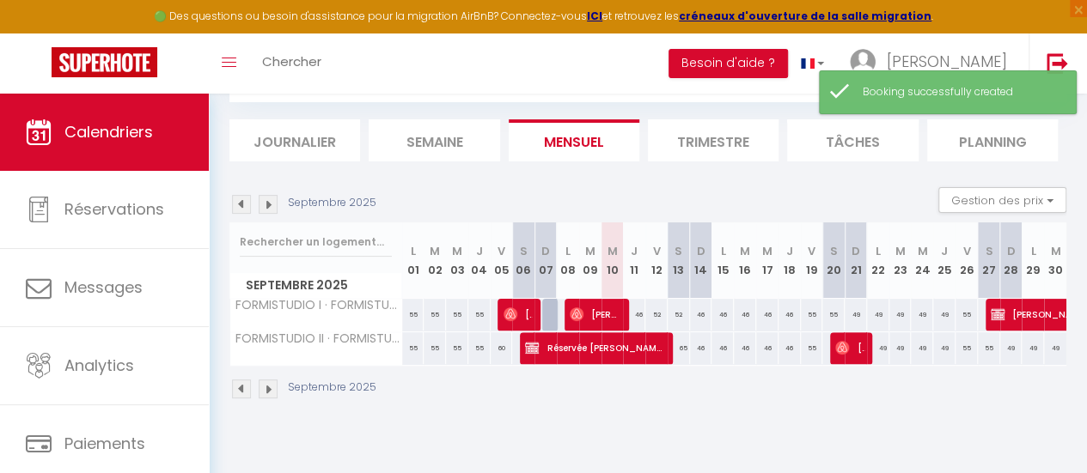
scroll to position [94, 0]
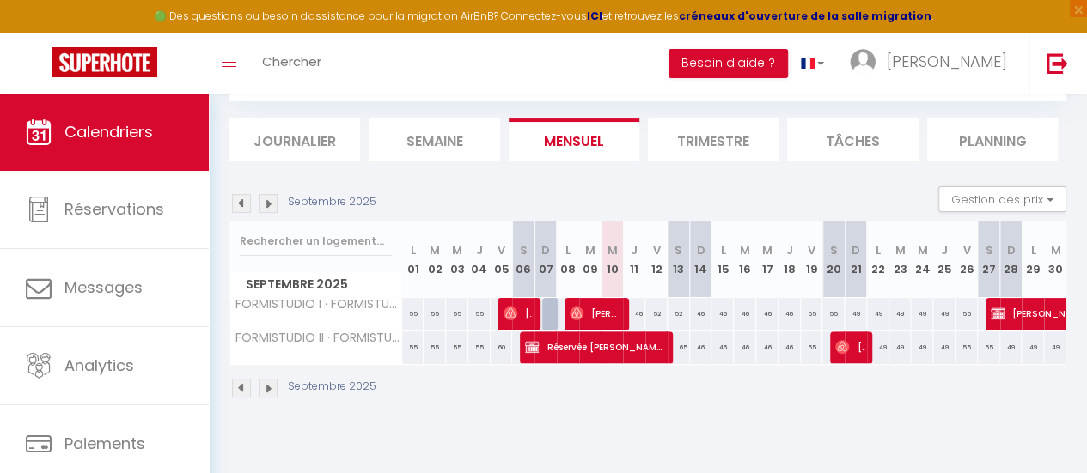
click at [265, 202] on img at bounding box center [268, 203] width 19 height 19
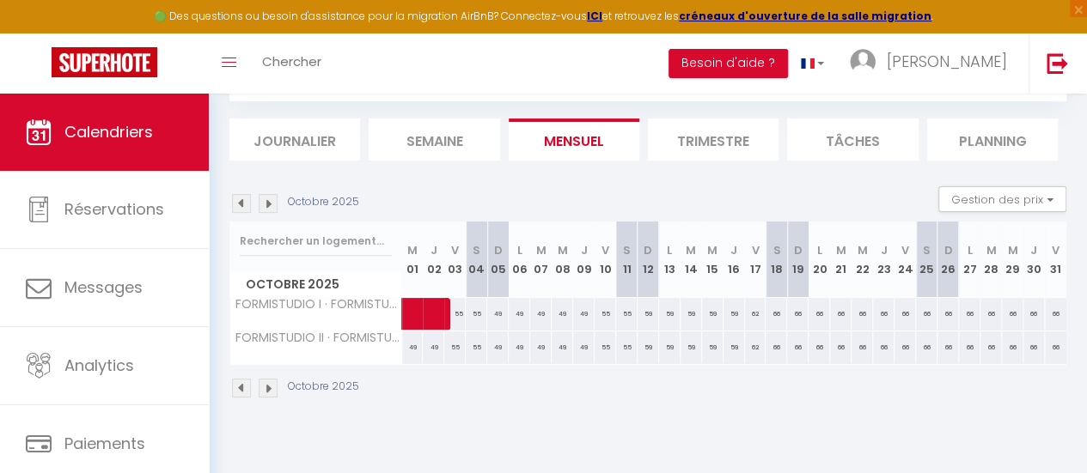
click at [272, 205] on img at bounding box center [268, 203] width 19 height 19
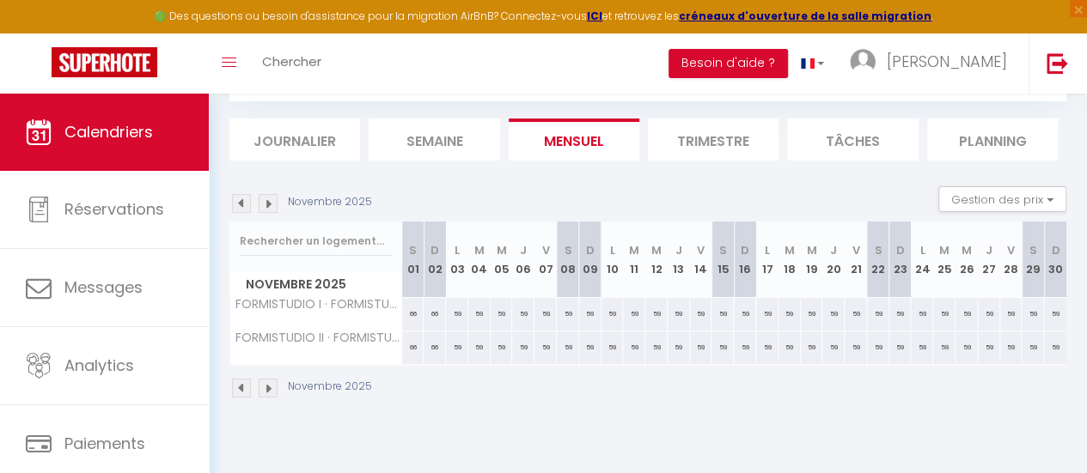
click at [480, 309] on div "59" at bounding box center [479, 314] width 22 height 32
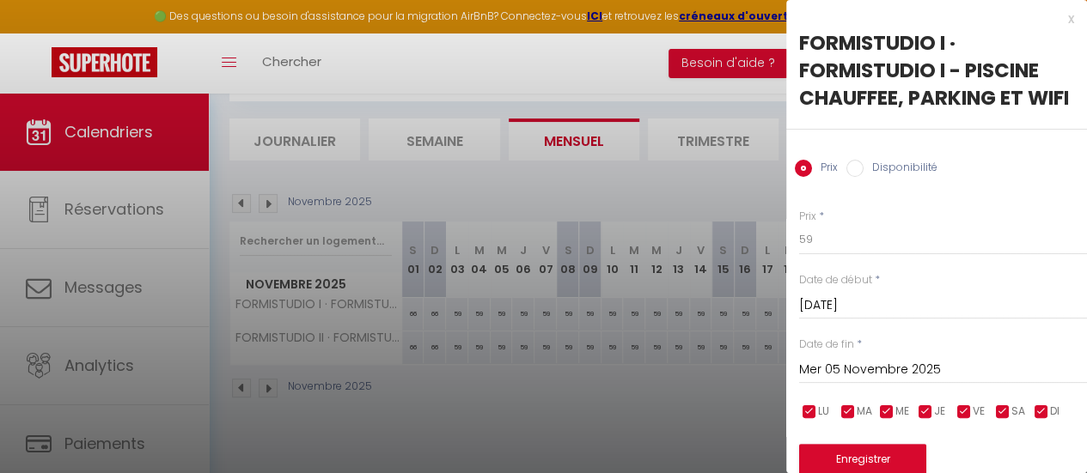
click at [923, 179] on label "Disponibilité" at bounding box center [901, 169] width 74 height 19
click at [864, 177] on input "Disponibilité" at bounding box center [854, 168] width 17 height 17
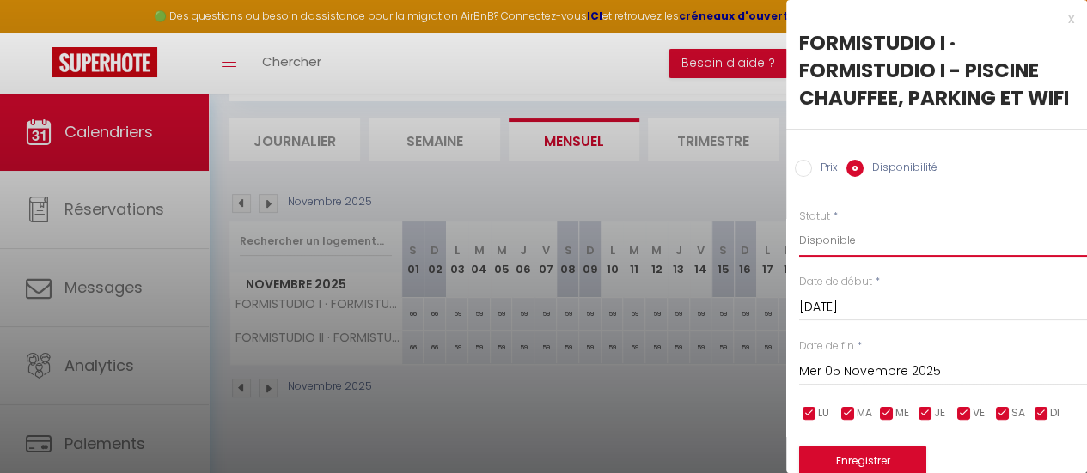
click at [862, 257] on select "Disponible Indisponible" at bounding box center [943, 240] width 288 height 33
click at [799, 252] on select "Disponible Indisponible" at bounding box center [943, 240] width 288 height 33
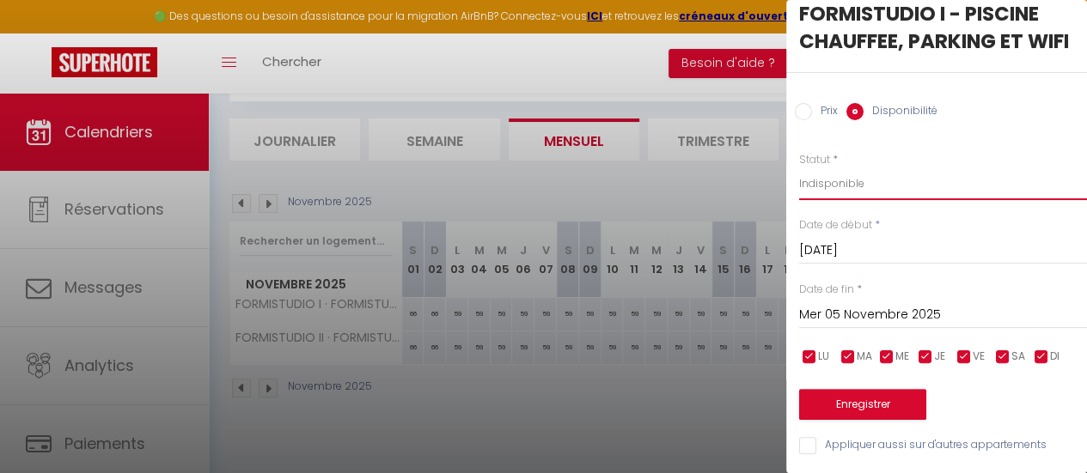
scroll to position [96, 0]
click at [877, 298] on div "[DATE] < [DATE] > Dim Lun Mar Mer Jeu Ven Sam 1 2 3 4 5 6 7 8 9 10 11 12 13 14 …" at bounding box center [943, 313] width 288 height 31
click at [875, 304] on input "Mer 05 Novembre 2025" at bounding box center [943, 315] width 288 height 22
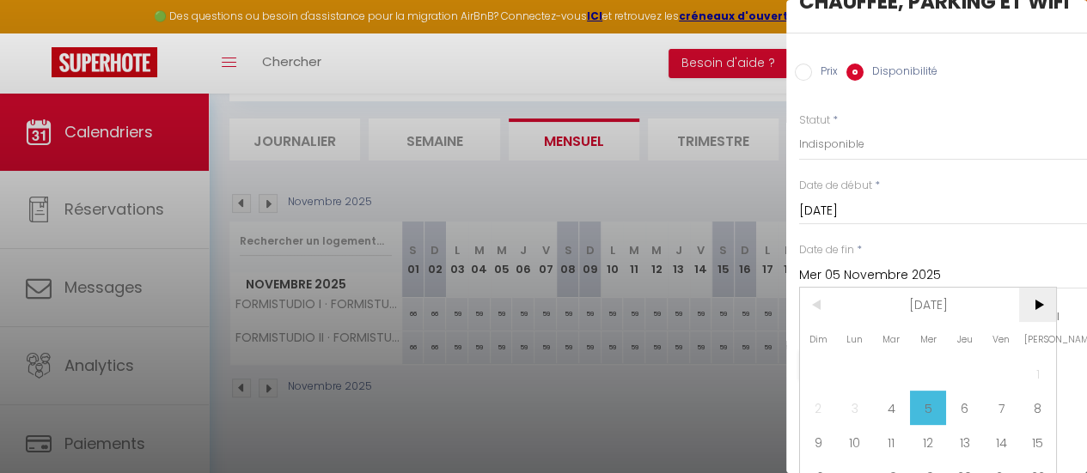
click at [1037, 322] on span ">" at bounding box center [1037, 305] width 37 height 34
click at [1036, 322] on span ">" at bounding box center [1037, 305] width 37 height 34
click at [1035, 322] on span ">" at bounding box center [1037, 305] width 37 height 34
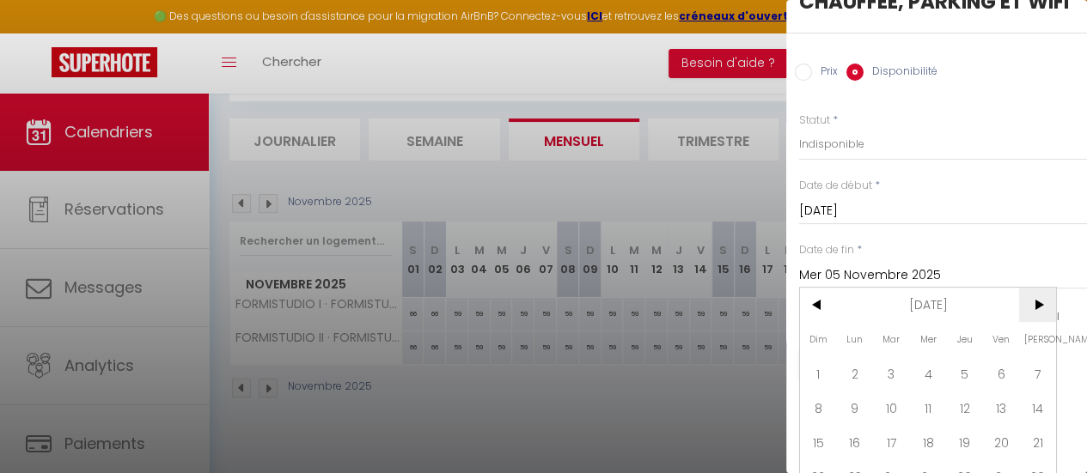
click at [1035, 322] on span ">" at bounding box center [1037, 305] width 37 height 34
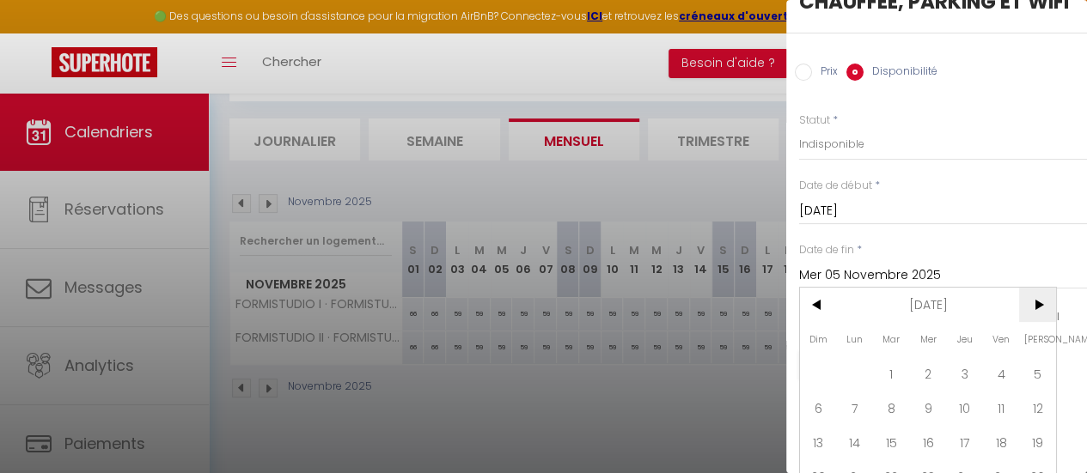
click at [1035, 322] on span ">" at bounding box center [1037, 305] width 37 height 34
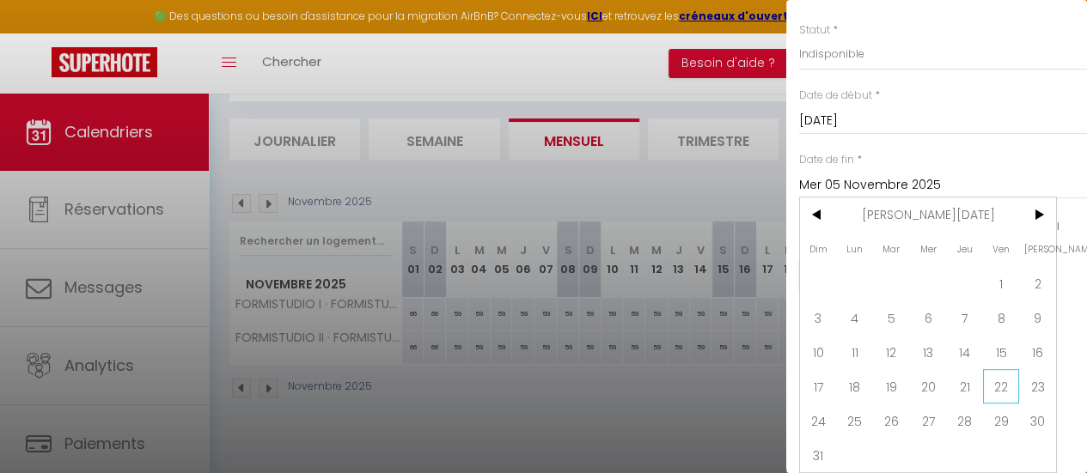
scroll to position [225, 0]
click at [821, 443] on span "31" at bounding box center [818, 455] width 37 height 34
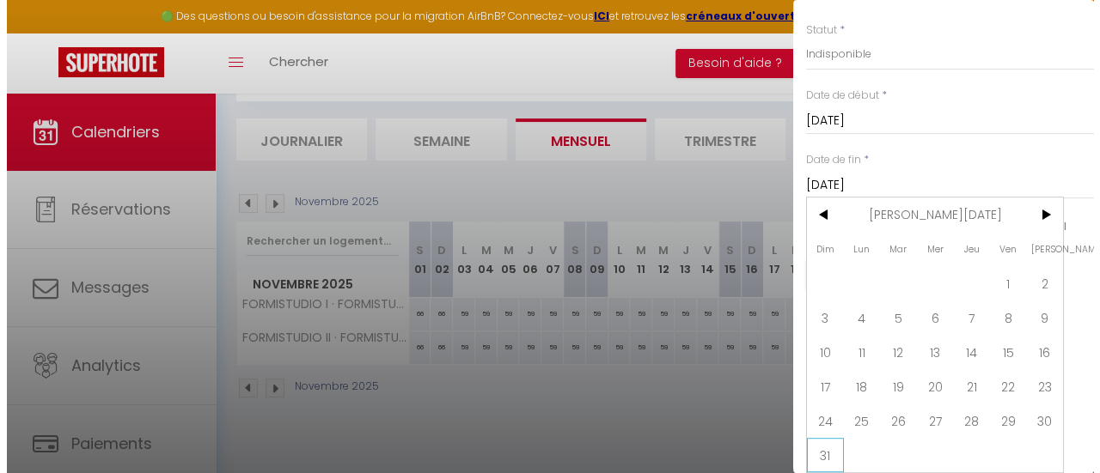
scroll to position [96, 0]
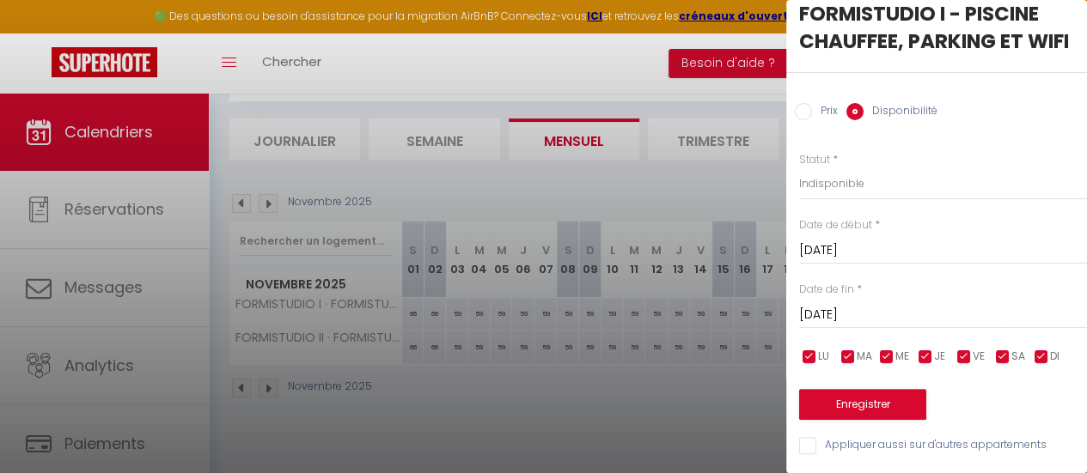
click at [811, 437] on input "Appliquer aussi sur d'autres appartements" at bounding box center [943, 445] width 288 height 17
click at [876, 393] on button "Enregistrer" at bounding box center [862, 404] width 127 height 31
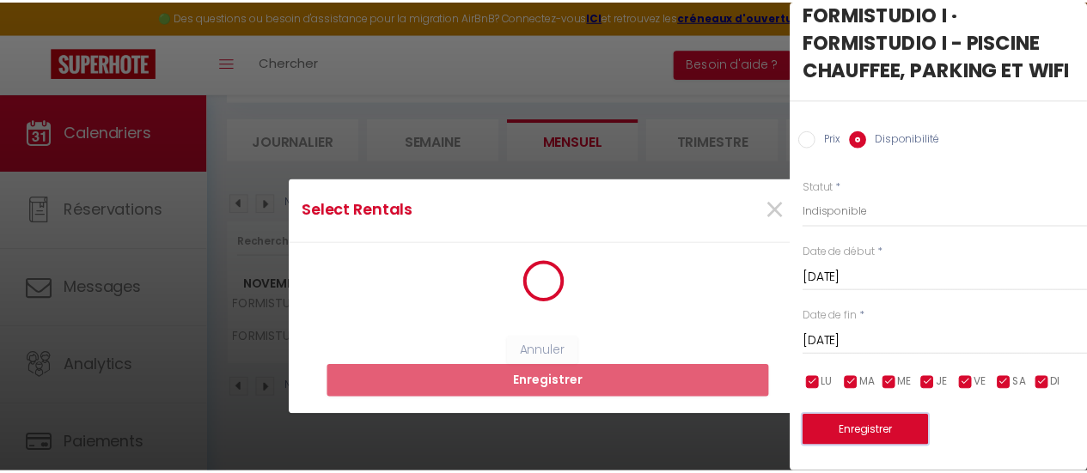
scroll to position [69, 0]
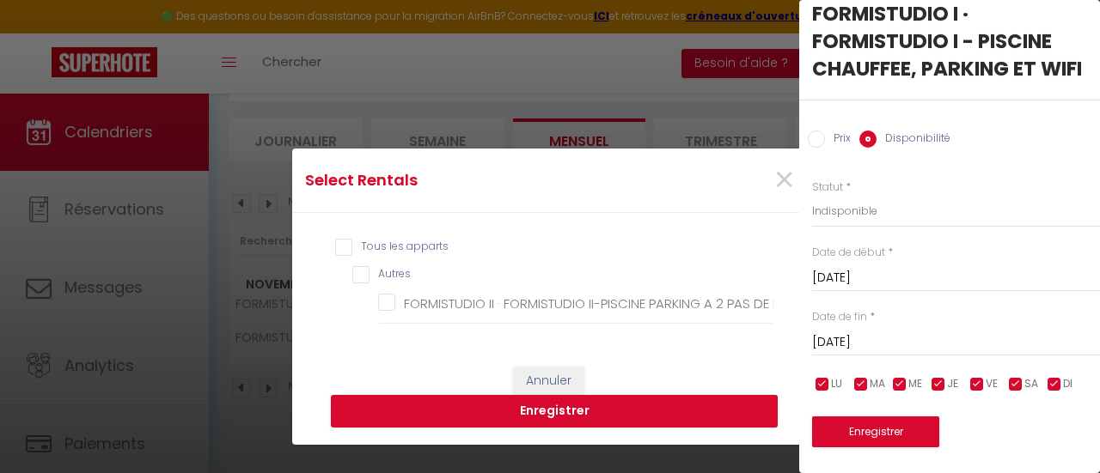
click at [367, 245] on input "Tous les apparts" at bounding box center [554, 247] width 438 height 17
click at [495, 404] on button "Enregistrer" at bounding box center [554, 411] width 447 height 33
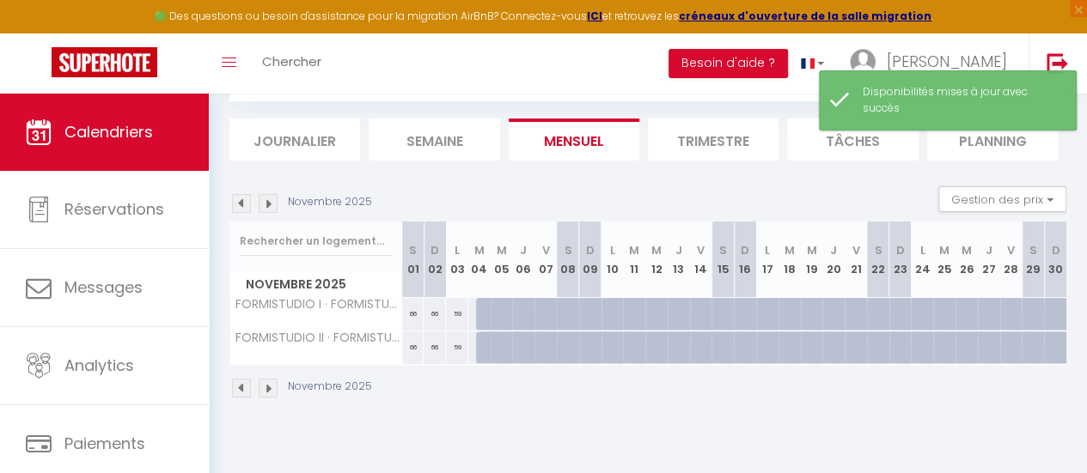
click at [238, 202] on img at bounding box center [241, 203] width 19 height 19
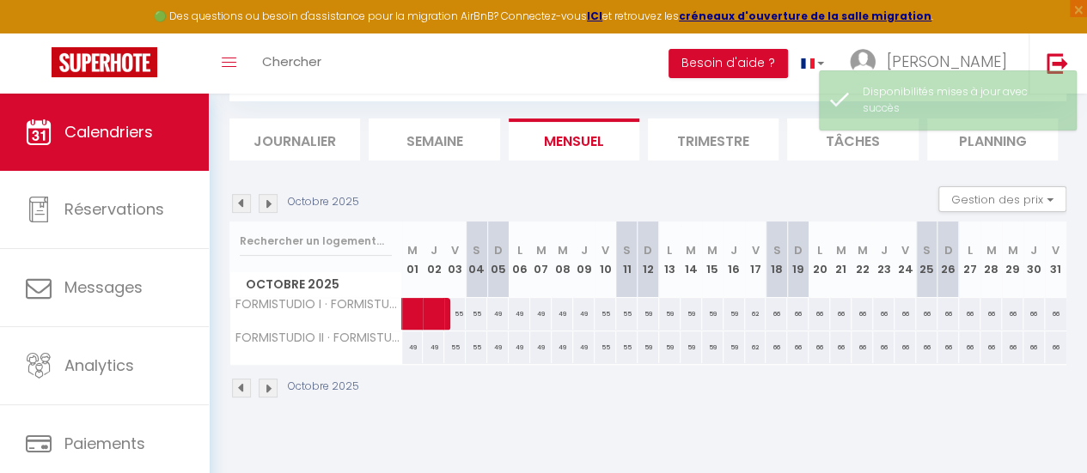
click at [237, 203] on img at bounding box center [241, 203] width 19 height 19
